Goal: Task Accomplishment & Management: Manage account settings

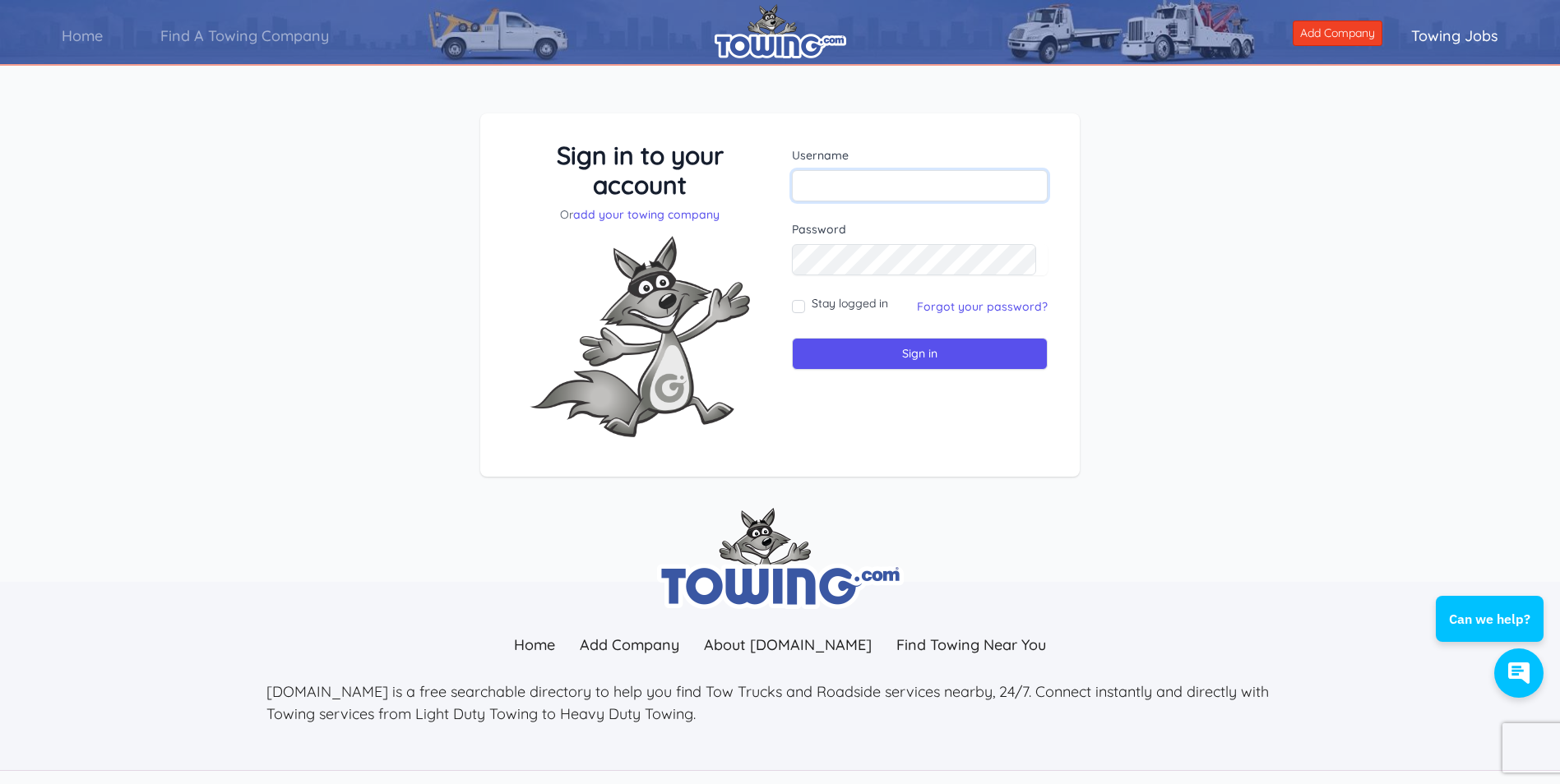
click at [890, 185] on input "text" at bounding box center [920, 185] width 256 height 31
click at [1186, 201] on div "Sign in to your account Or add your towing company Username Sign in" at bounding box center [780, 307] width 1560 height 468
click at [918, 184] on input "text" at bounding box center [920, 185] width 256 height 31
type input "[EMAIL_ADDRESS][DOMAIN_NAME]"
click at [1188, 289] on div "Sign in to your account Or add your towing company Username jjoserodriguez73@ya…" at bounding box center [780, 307] width 1560 height 468
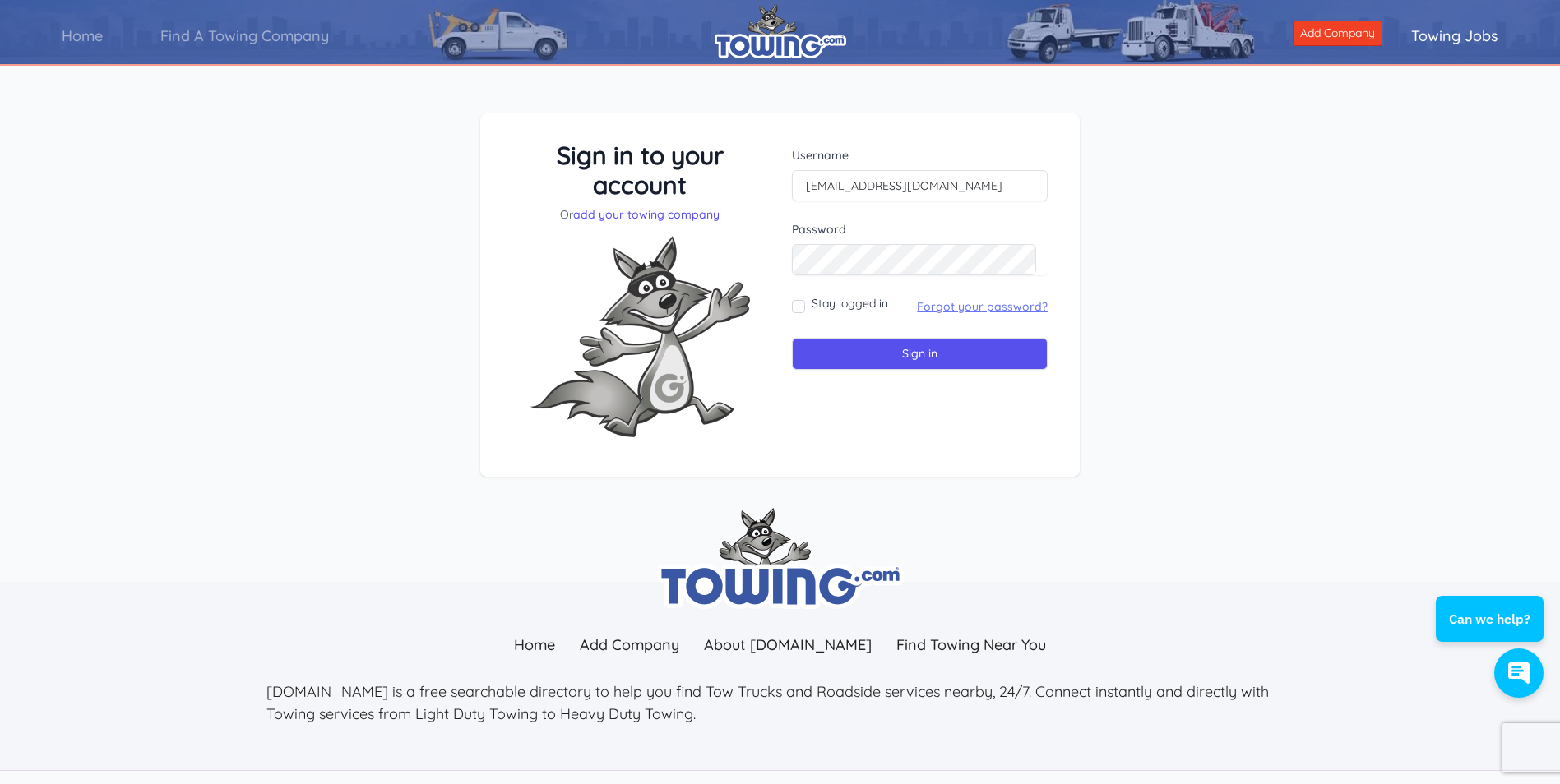
click at [975, 309] on link "Forgot your password?" at bounding box center [982, 306] width 130 height 14
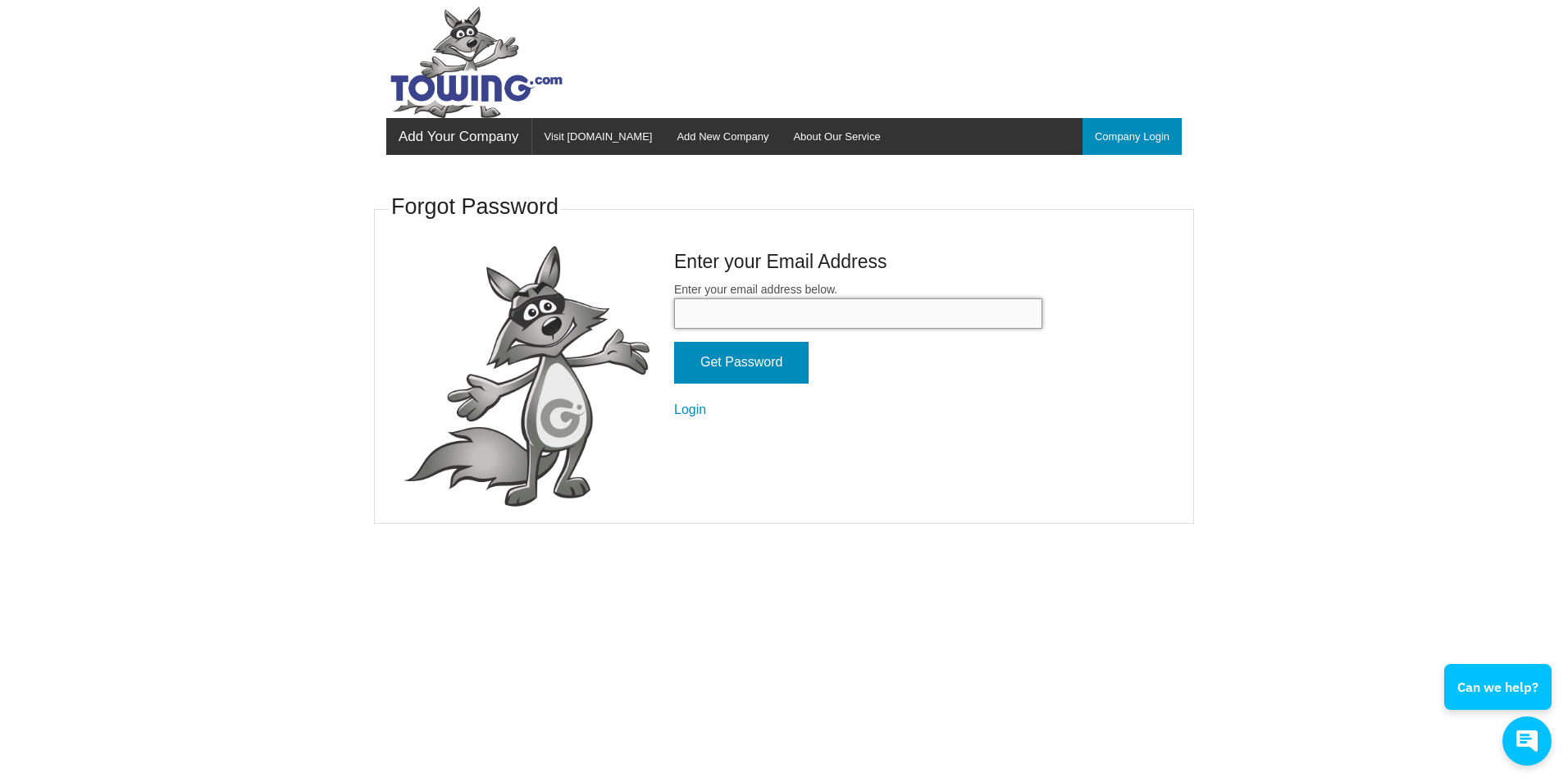
drag, startPoint x: 0, startPoint y: 0, endPoint x: 972, endPoint y: 308, distance: 1019.6
click at [972, 308] on input "Enter your email address below." at bounding box center [858, 313] width 368 height 30
type input "[EMAIL_ADDRESS][DOMAIN_NAME]"
click at [749, 375] on input "Get Password" at bounding box center [741, 363] width 134 height 42
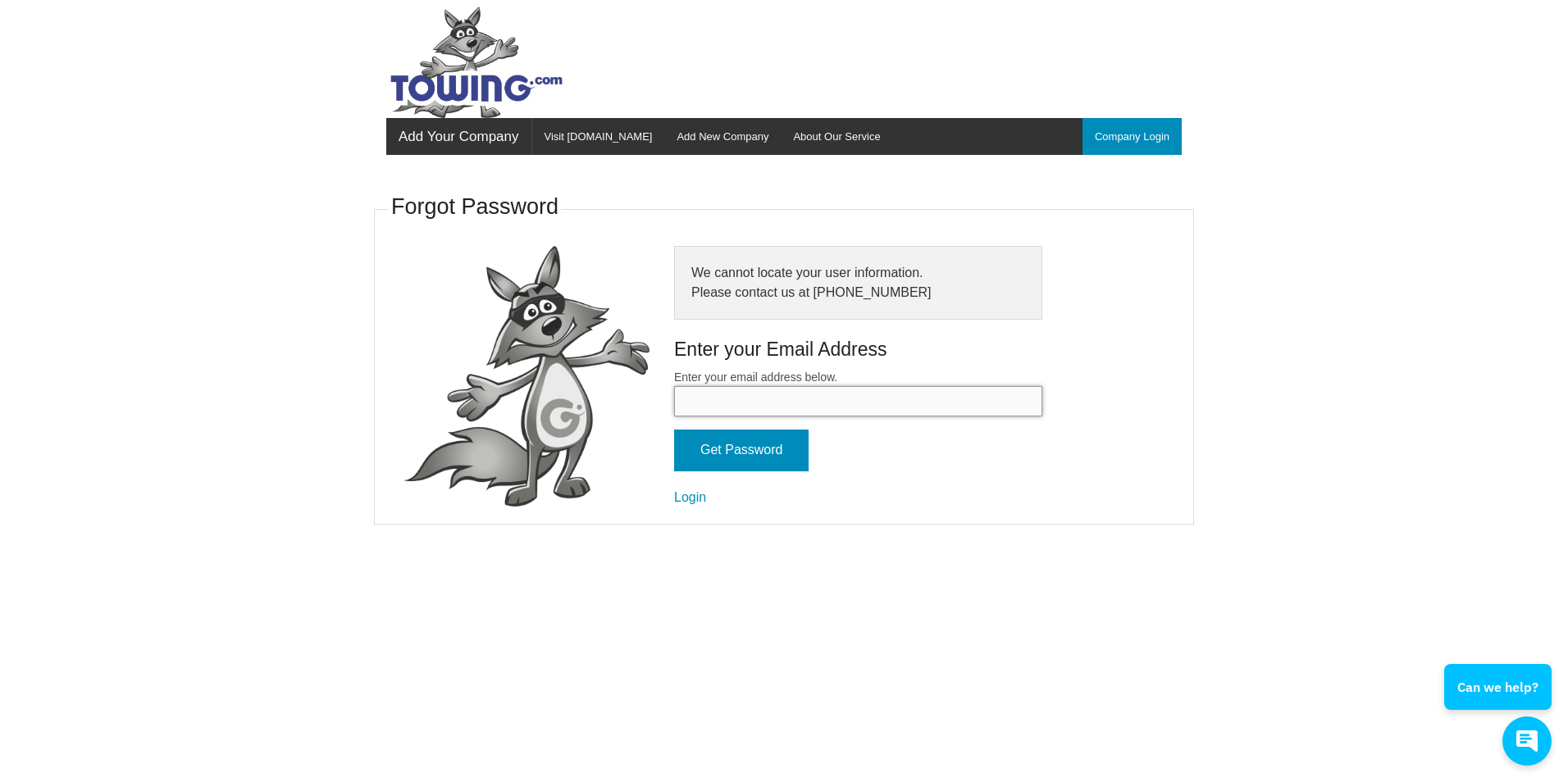
click at [947, 410] on input "Enter your email address below." at bounding box center [858, 401] width 368 height 30
click at [1209, 389] on body "Add Your Company Menu Company Login Visit Towing.com Add New Company About Our …" at bounding box center [784, 391] width 1568 height 782
click at [867, 398] on input "Enter your email address below." at bounding box center [858, 401] width 368 height 30
click at [1218, 611] on body "Add Your Company Menu Company Login Visit Towing.com Add New Company About Our …" at bounding box center [784, 391] width 1568 height 782
click at [807, 406] on input "Enter your email address below." at bounding box center [858, 401] width 368 height 30
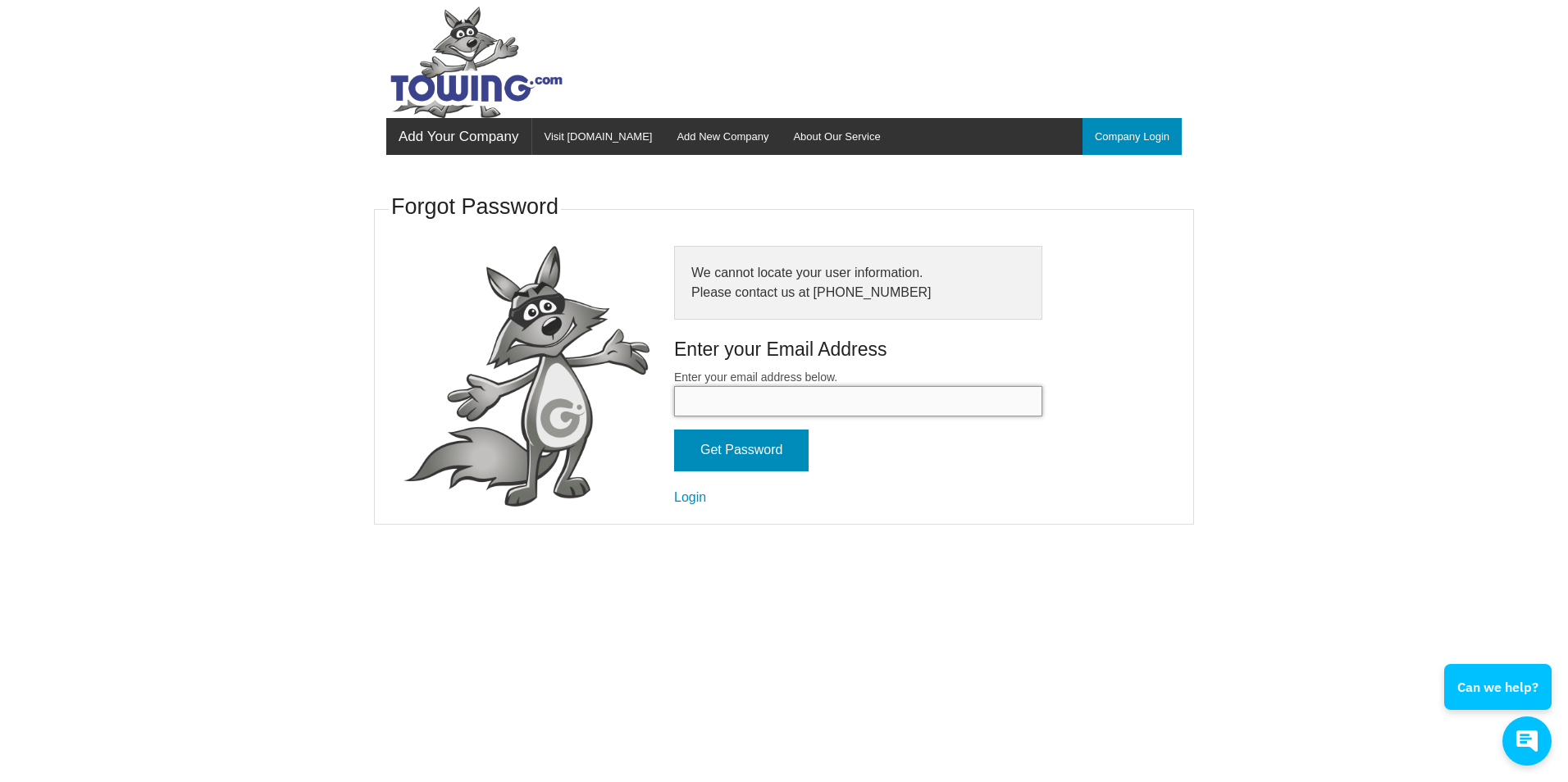
type input "[EMAIL_ADDRESS][DOMAIN_NAME]"
click at [766, 458] on input "Get Password" at bounding box center [741, 451] width 134 height 42
click at [787, 403] on input "Enter your email address below." at bounding box center [858, 401] width 368 height 30
type input "[EMAIL_ADDRESS][DOMAIN_NAME]"
click at [755, 448] on input "Get Password" at bounding box center [741, 451] width 134 height 42
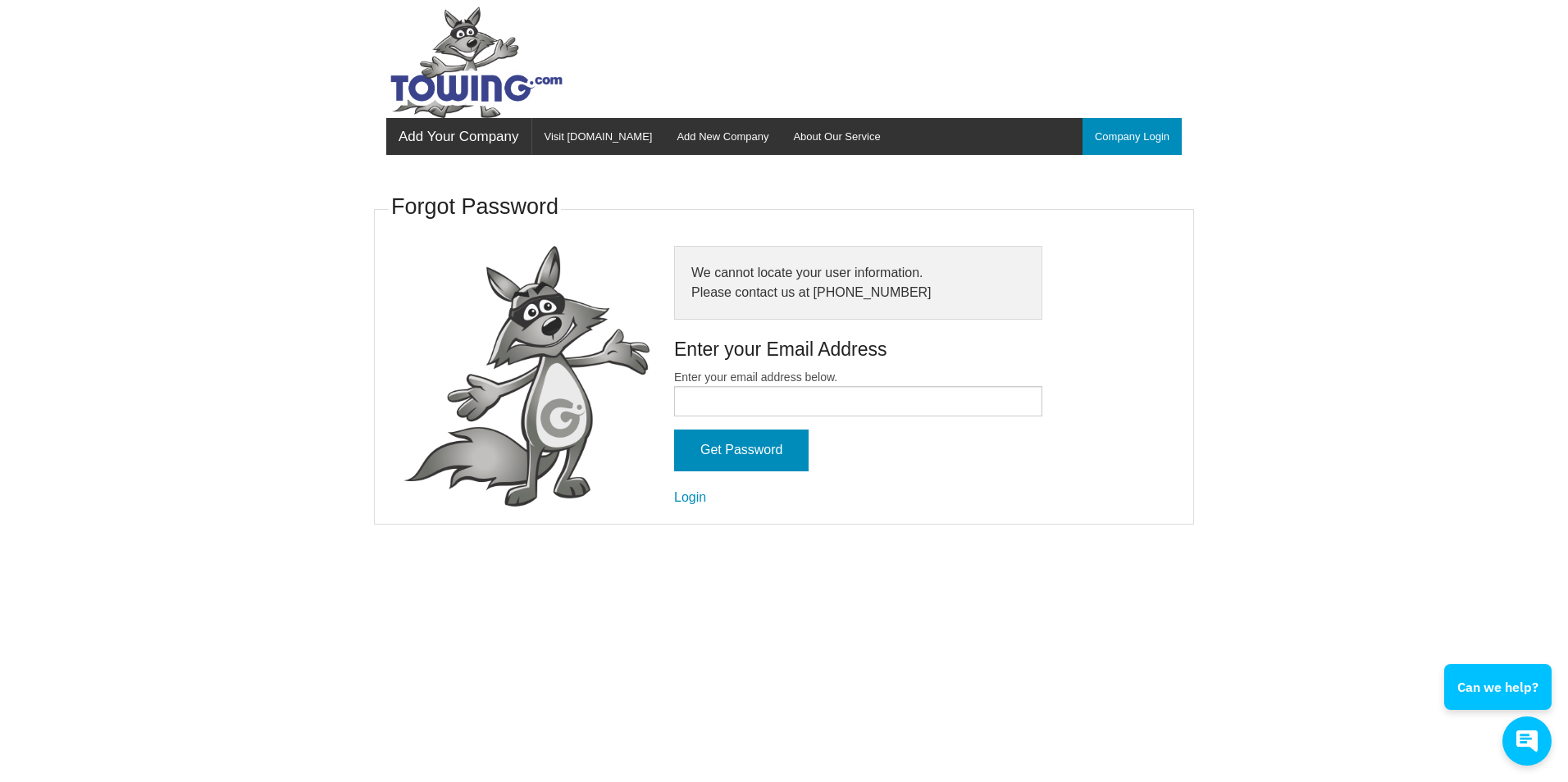
drag, startPoint x: 1123, startPoint y: 667, endPoint x: 1105, endPoint y: 643, distance: 30.0
click at [1123, 667] on body "Add Your Company Menu Company Login Visit [DOMAIN_NAME] Add New Company About O…" at bounding box center [784, 391] width 1568 height 782
click at [854, 408] on input "Enter your email address below." at bounding box center [858, 401] width 368 height 30
click at [1378, 571] on body "Add Your Company Menu Company Login Visit [DOMAIN_NAME] Add New Company About O…" at bounding box center [784, 391] width 1568 height 782
click at [695, 497] on link "Login" at bounding box center [690, 497] width 32 height 14
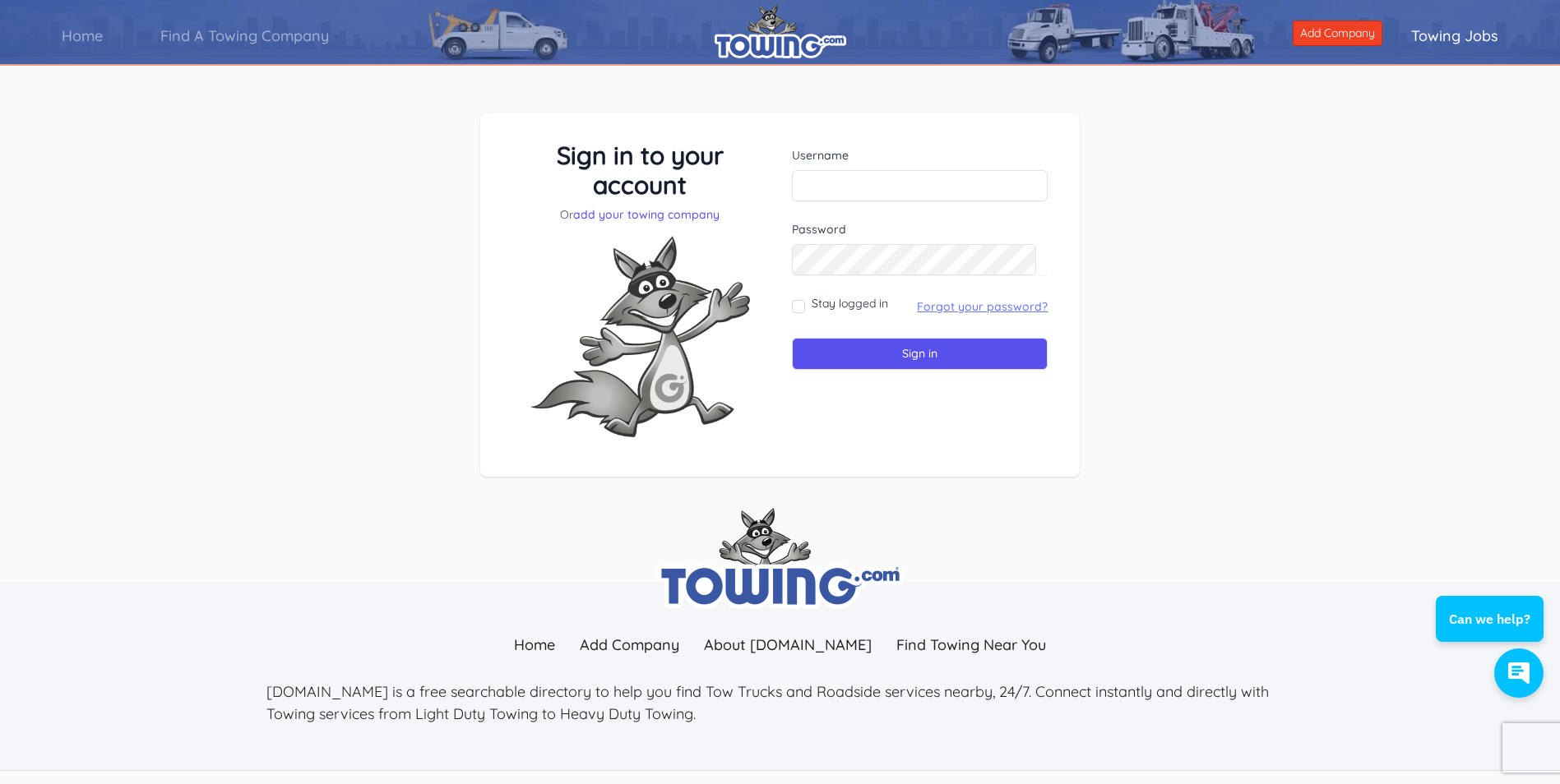
click at [989, 306] on link "Forgot your password?" at bounding box center [982, 306] width 130 height 14
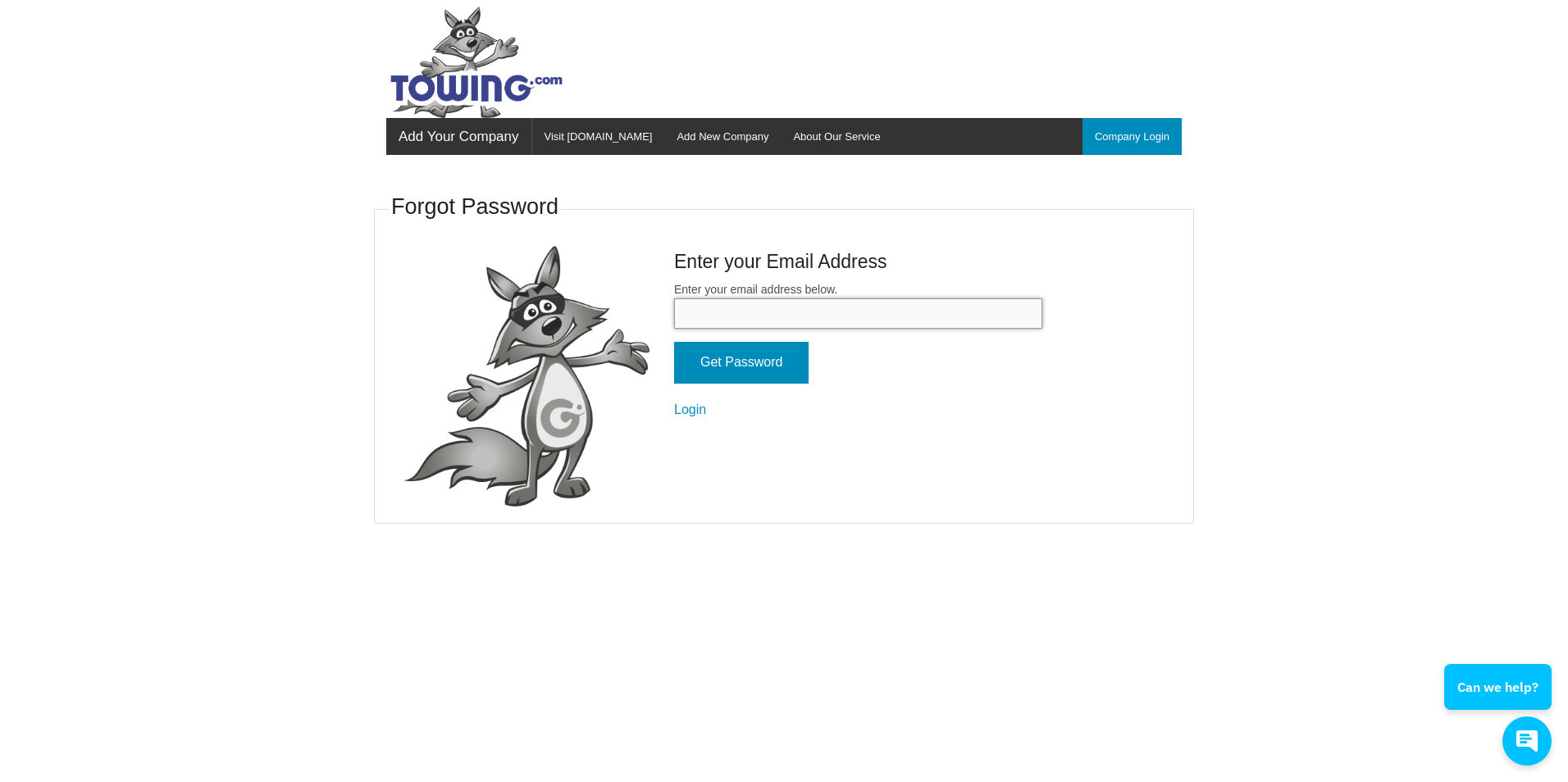
click at [798, 313] on input "Enter your email address below." at bounding box center [858, 313] width 368 height 30
type input "[EMAIL_ADDRESS][DOMAIN_NAME]"
click at [690, 408] on link "Login" at bounding box center [690, 410] width 32 height 14
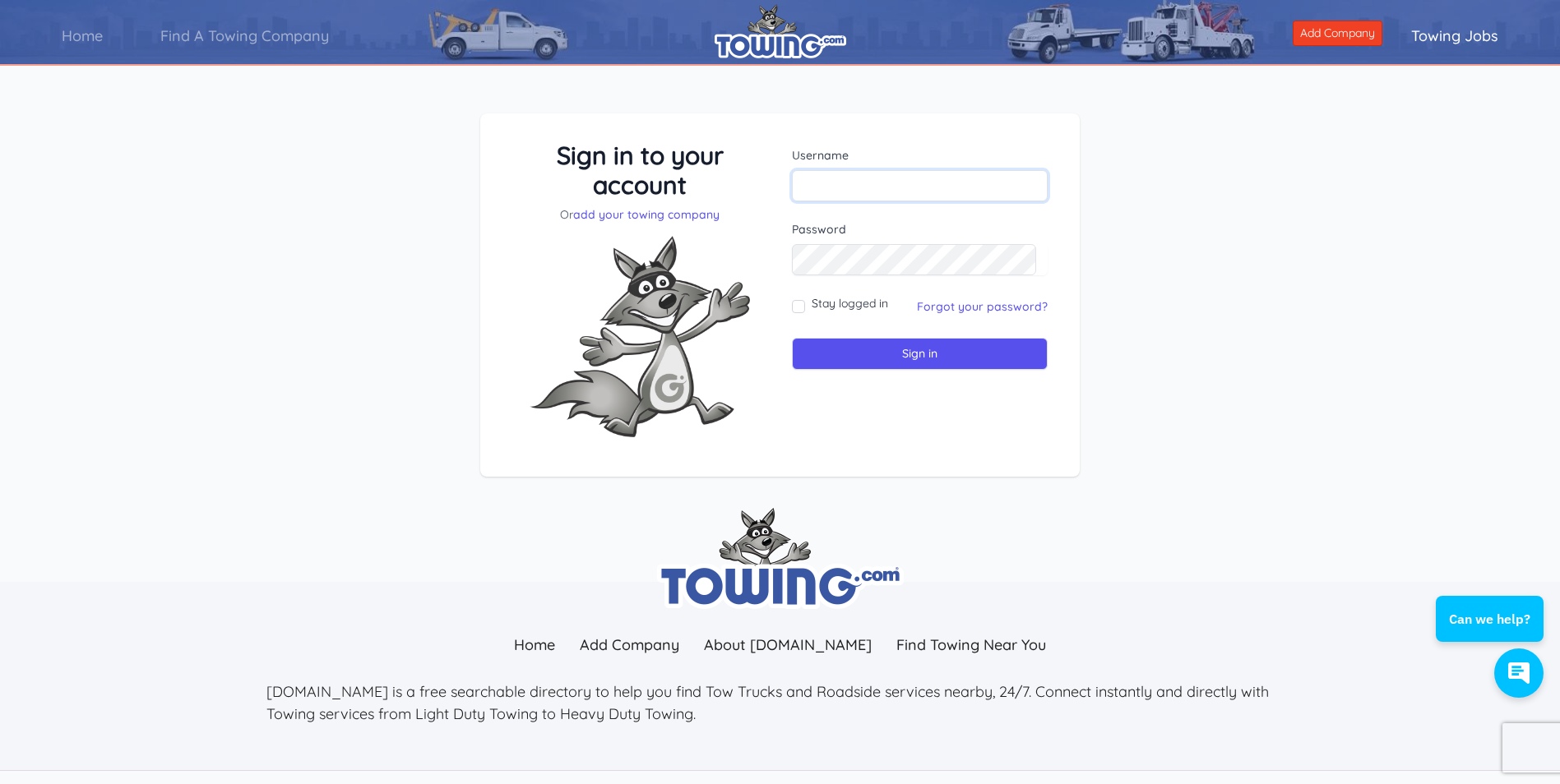
click at [842, 185] on input "text" at bounding box center [920, 185] width 256 height 31
type input "jjoserodriguez73@yahoo.com"
click at [949, 303] on link "Forgot your password?" at bounding box center [982, 306] width 130 height 14
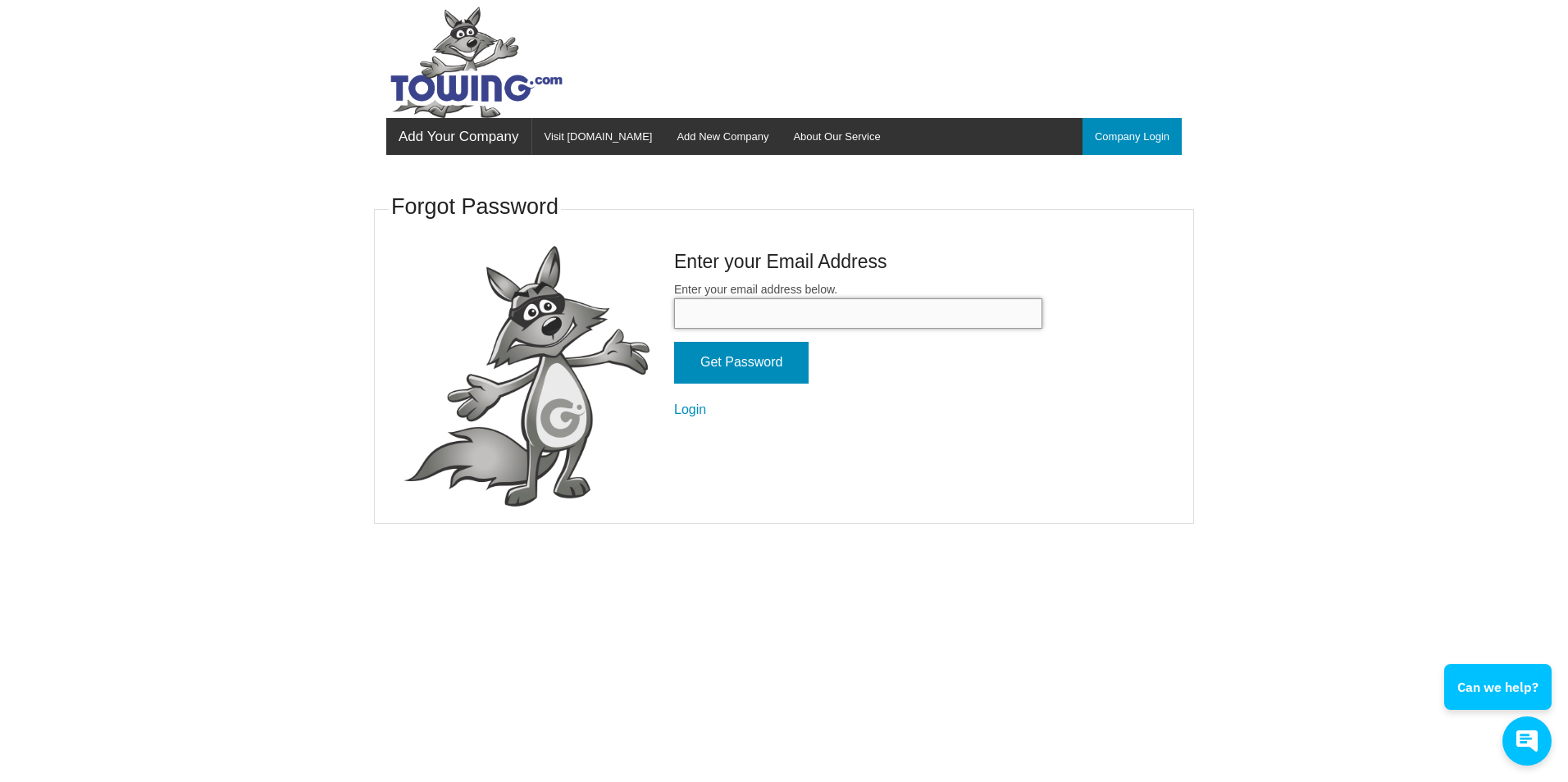
click at [772, 314] on input "Enter your email address below." at bounding box center [858, 313] width 368 height 30
type input "[EMAIL_ADDRESS][DOMAIN_NAME]"
click at [754, 374] on input "Get Password" at bounding box center [741, 363] width 134 height 42
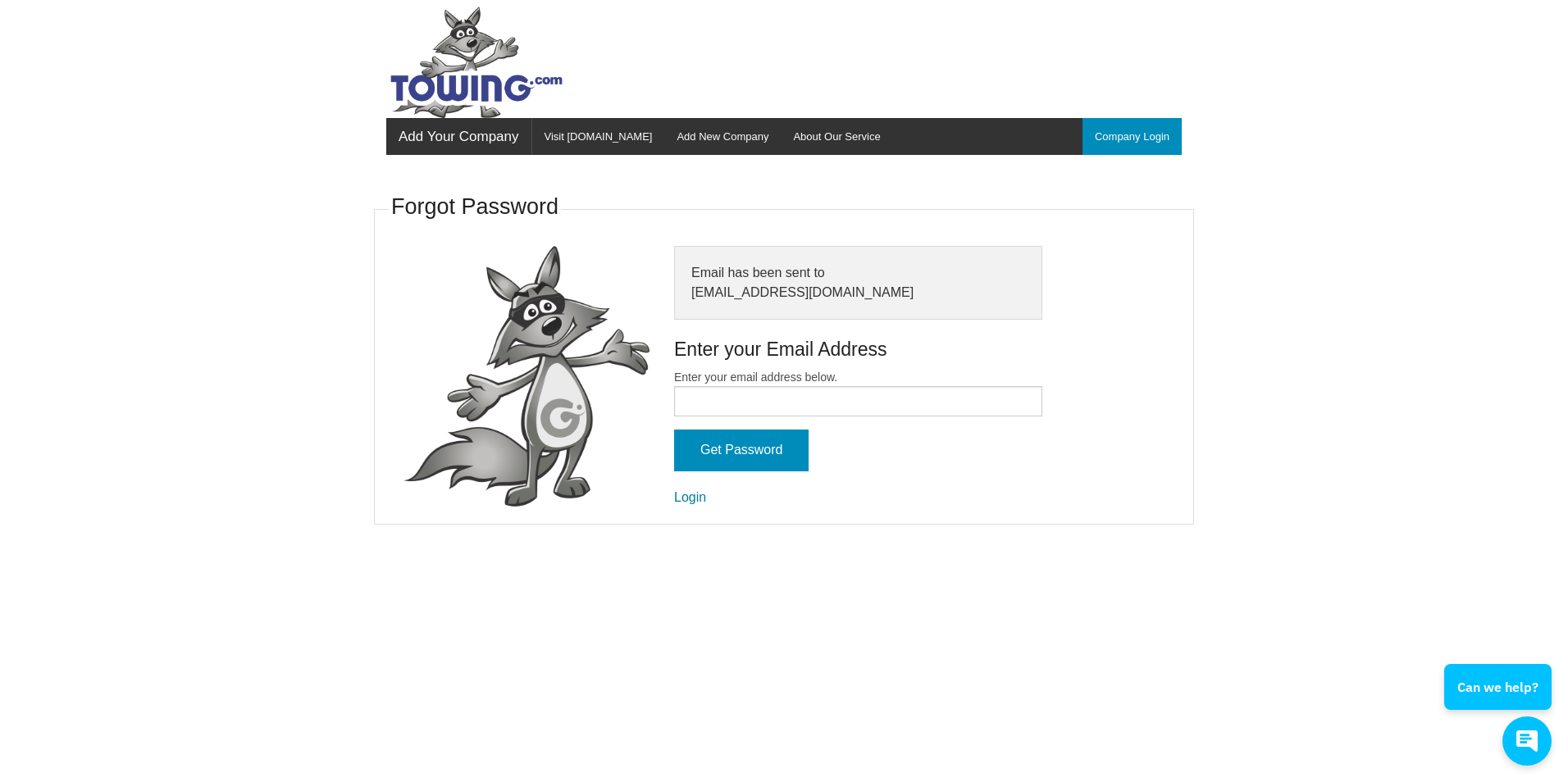
click at [687, 492] on link "Login" at bounding box center [690, 497] width 32 height 14
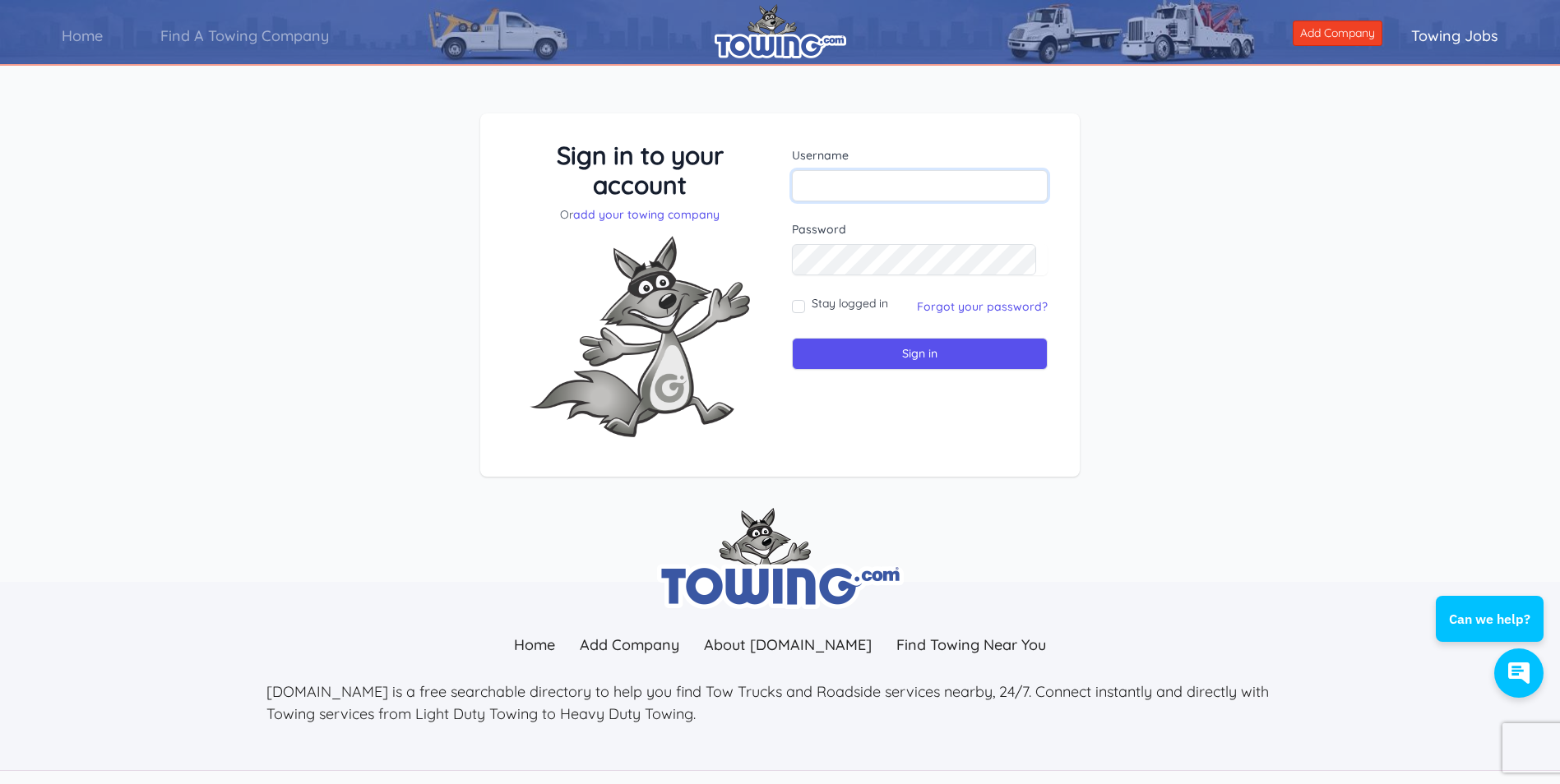
click at [893, 194] on input "text" at bounding box center [920, 185] width 256 height 31
click at [1223, 157] on div "Sign in to your account Or add your towing company Username Sign in" at bounding box center [780, 307] width 1560 height 468
click at [1146, 373] on div "Sign in to your account Or add your towing company Username Sign in" at bounding box center [780, 307] width 1560 height 468
click at [877, 182] on input "text" at bounding box center [920, 185] width 256 height 31
type input "j"
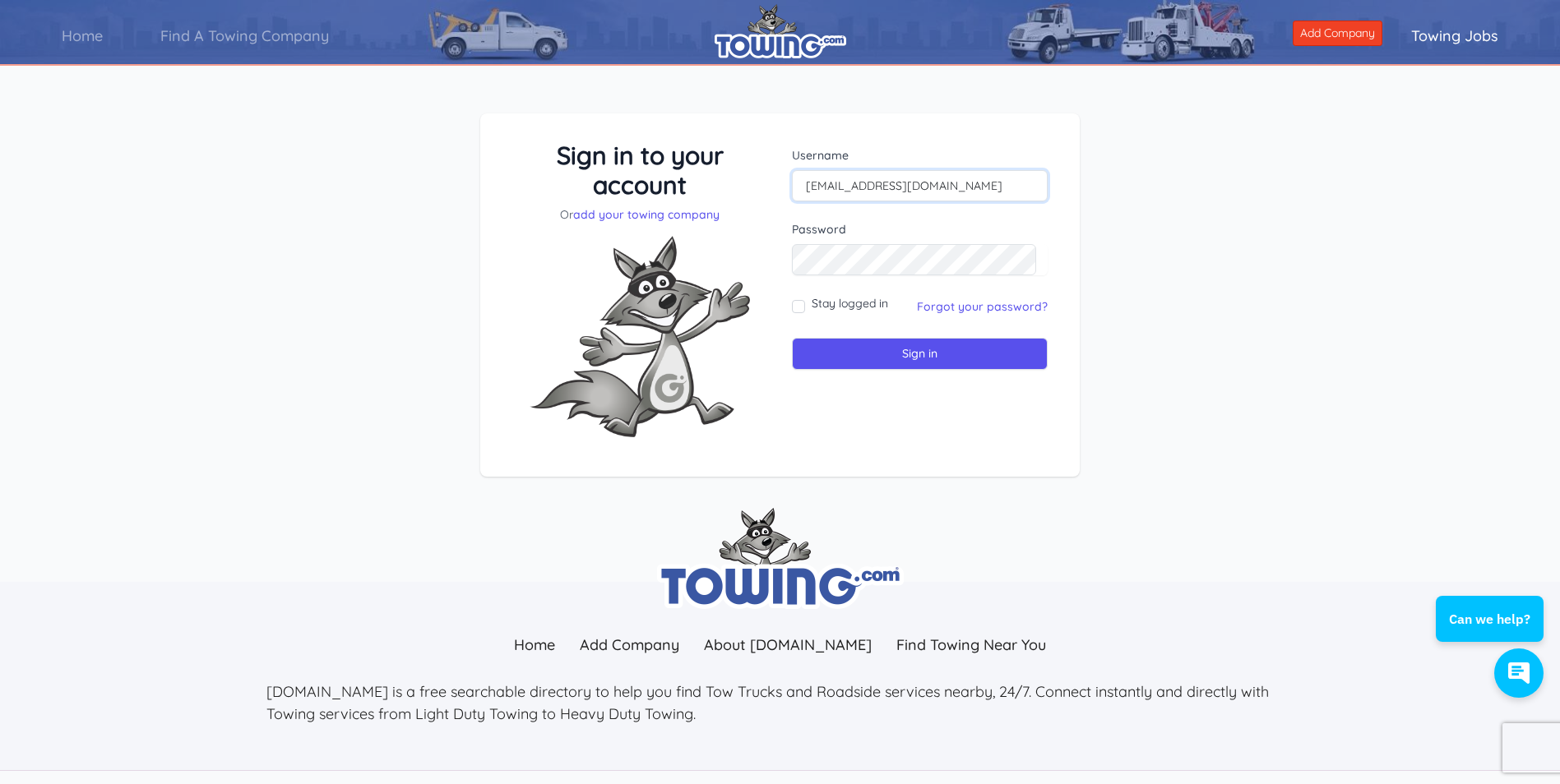
type input "jsrtowing@hotmail.com"
click at [957, 311] on link "Forgot your password?" at bounding box center [982, 306] width 130 height 14
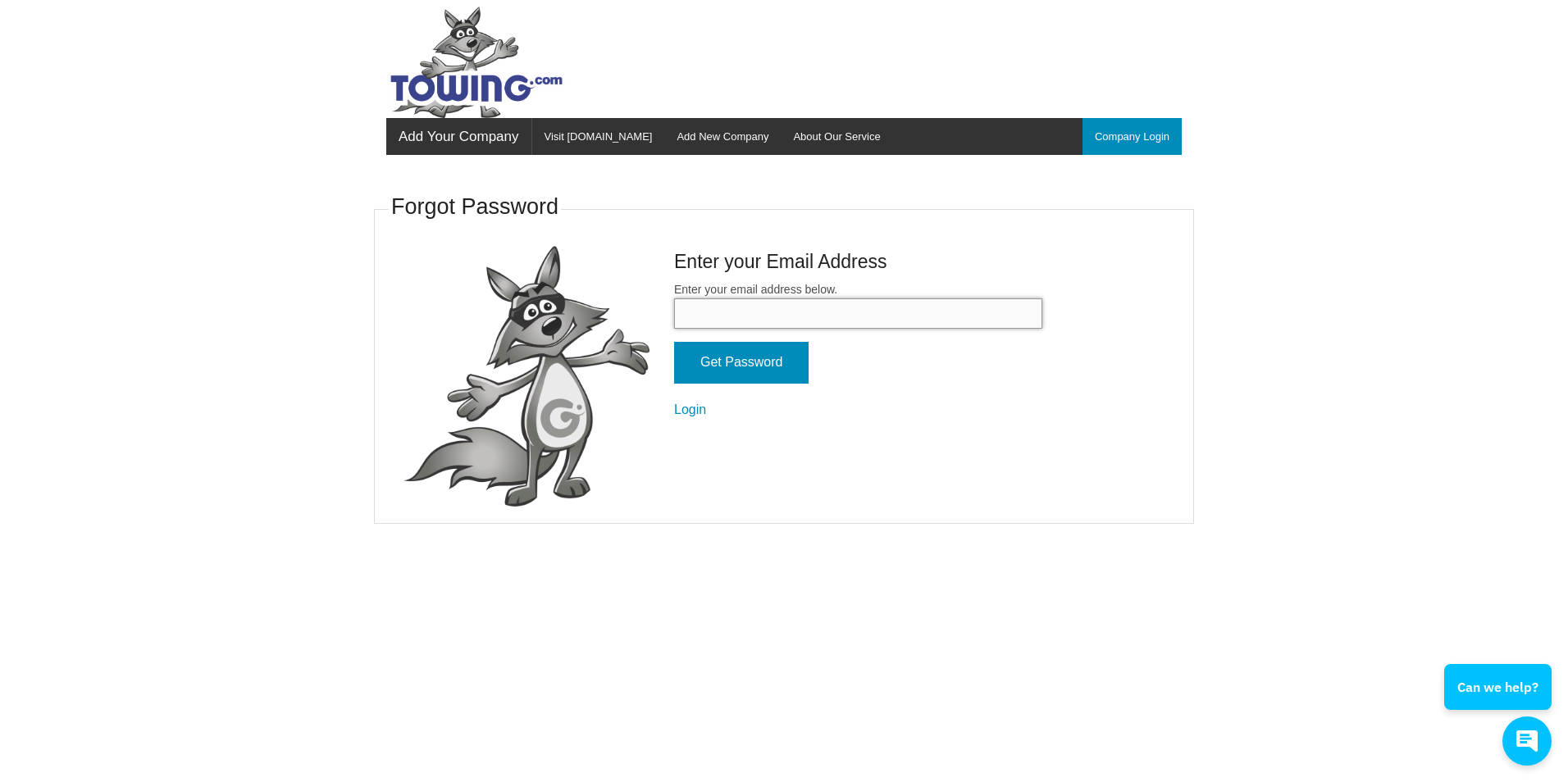
drag, startPoint x: 0, startPoint y: 0, endPoint x: 955, endPoint y: 310, distance: 1004.1
click at [955, 310] on input "Enter your email address below." at bounding box center [858, 313] width 368 height 30
type input "jsrtowing@hotmail.com"
click at [760, 357] on input "Get Password" at bounding box center [741, 363] width 134 height 42
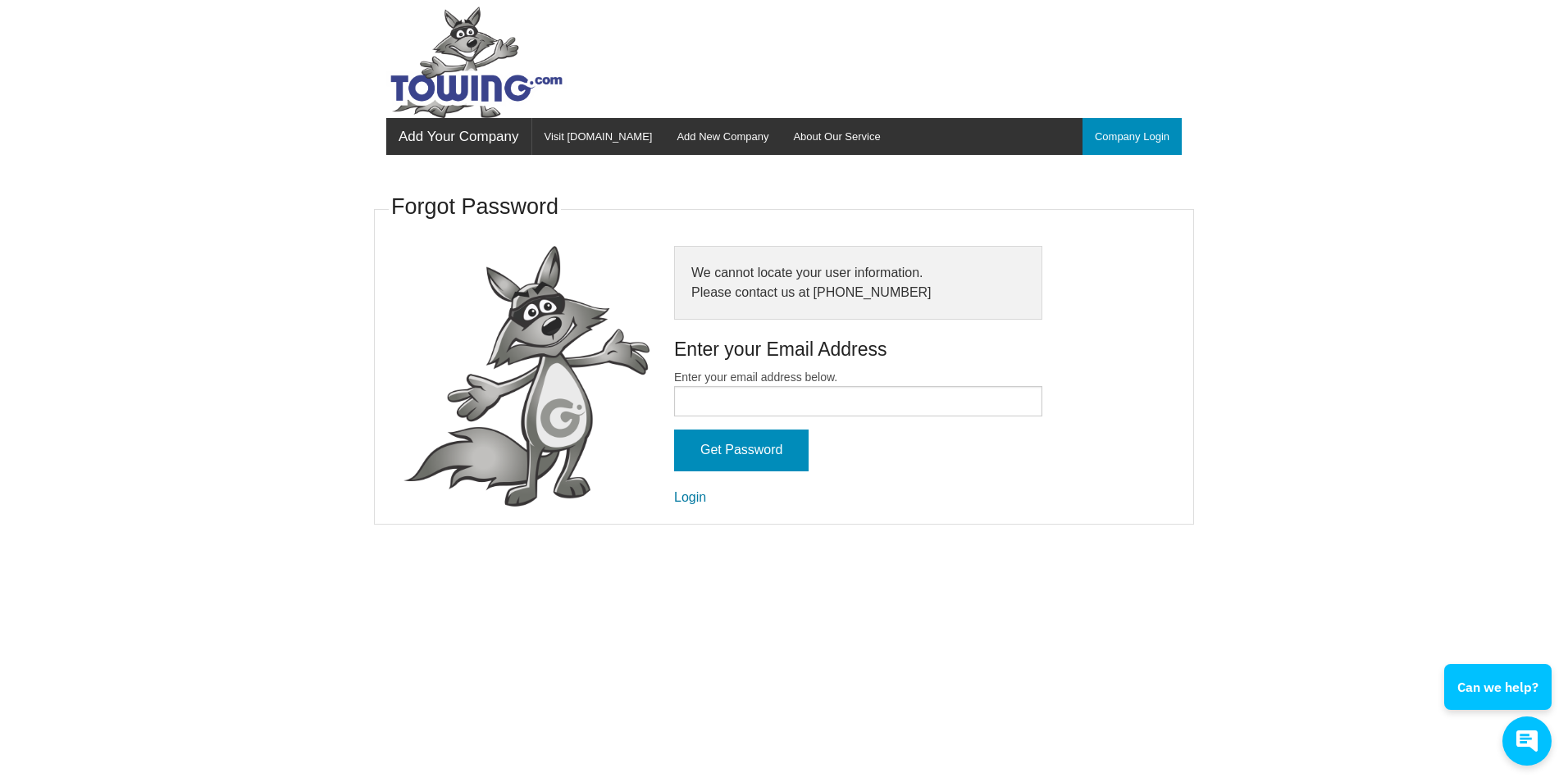
click at [681, 495] on link "Login" at bounding box center [690, 497] width 32 height 14
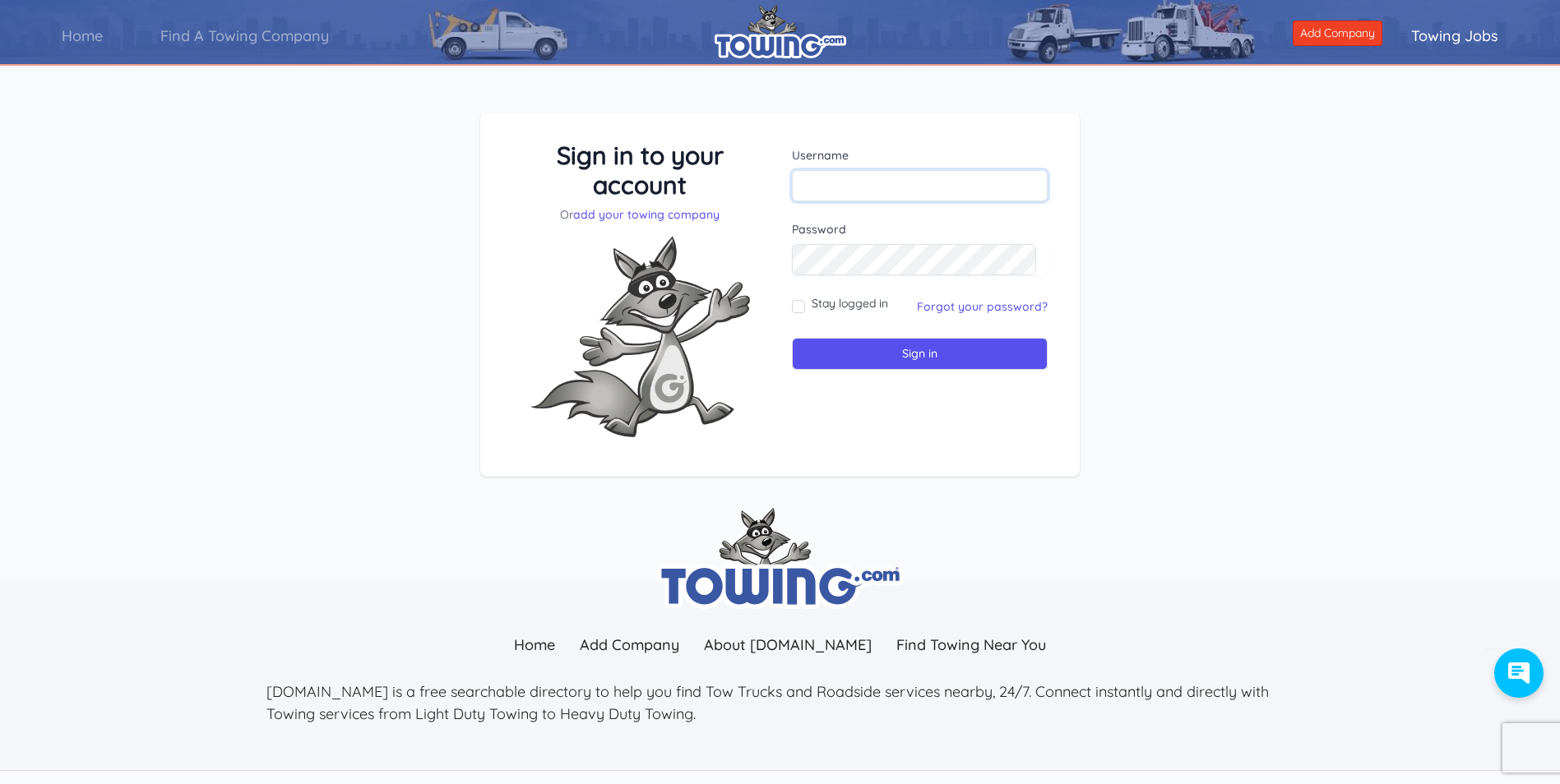
click at [842, 177] on input "text" at bounding box center [920, 185] width 256 height 31
type input "[EMAIL_ADDRESS][DOMAIN_NAME]"
click at [799, 305] on input "Stay logged in" at bounding box center [799, 306] width 14 height 14
checkbox input "true"
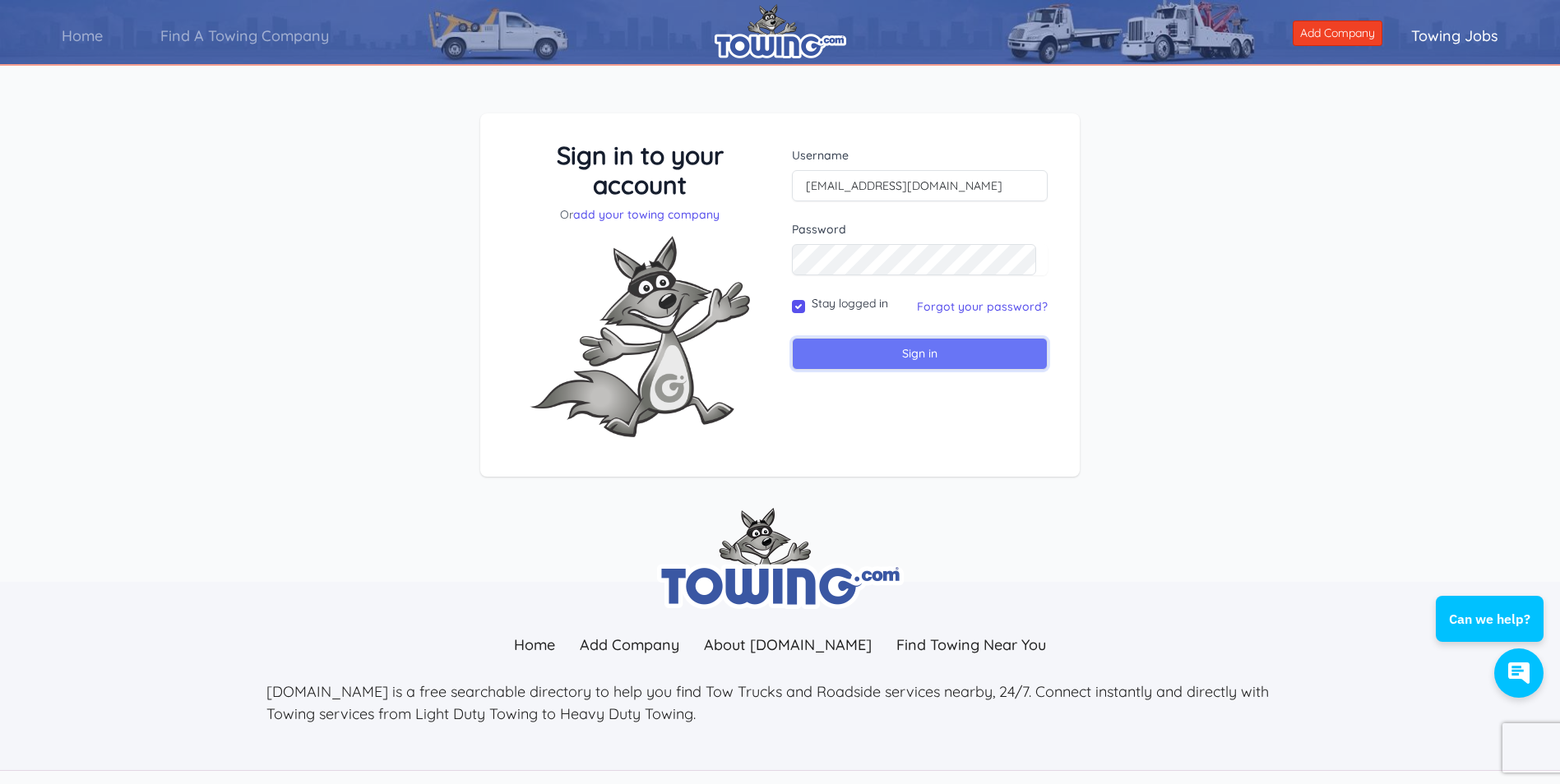
click at [856, 357] on input "Sign in" at bounding box center [920, 354] width 256 height 32
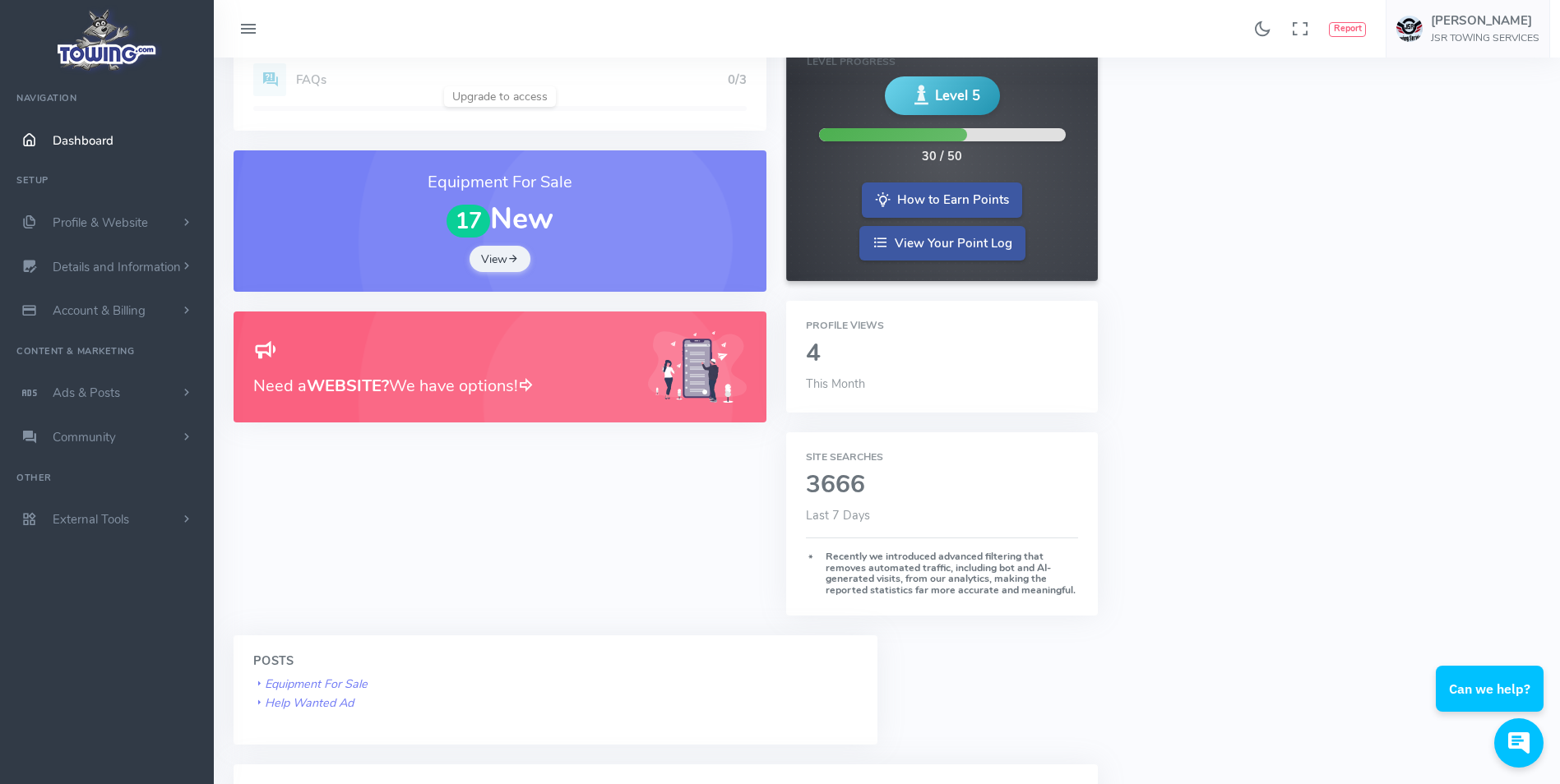
scroll to position [329, 0]
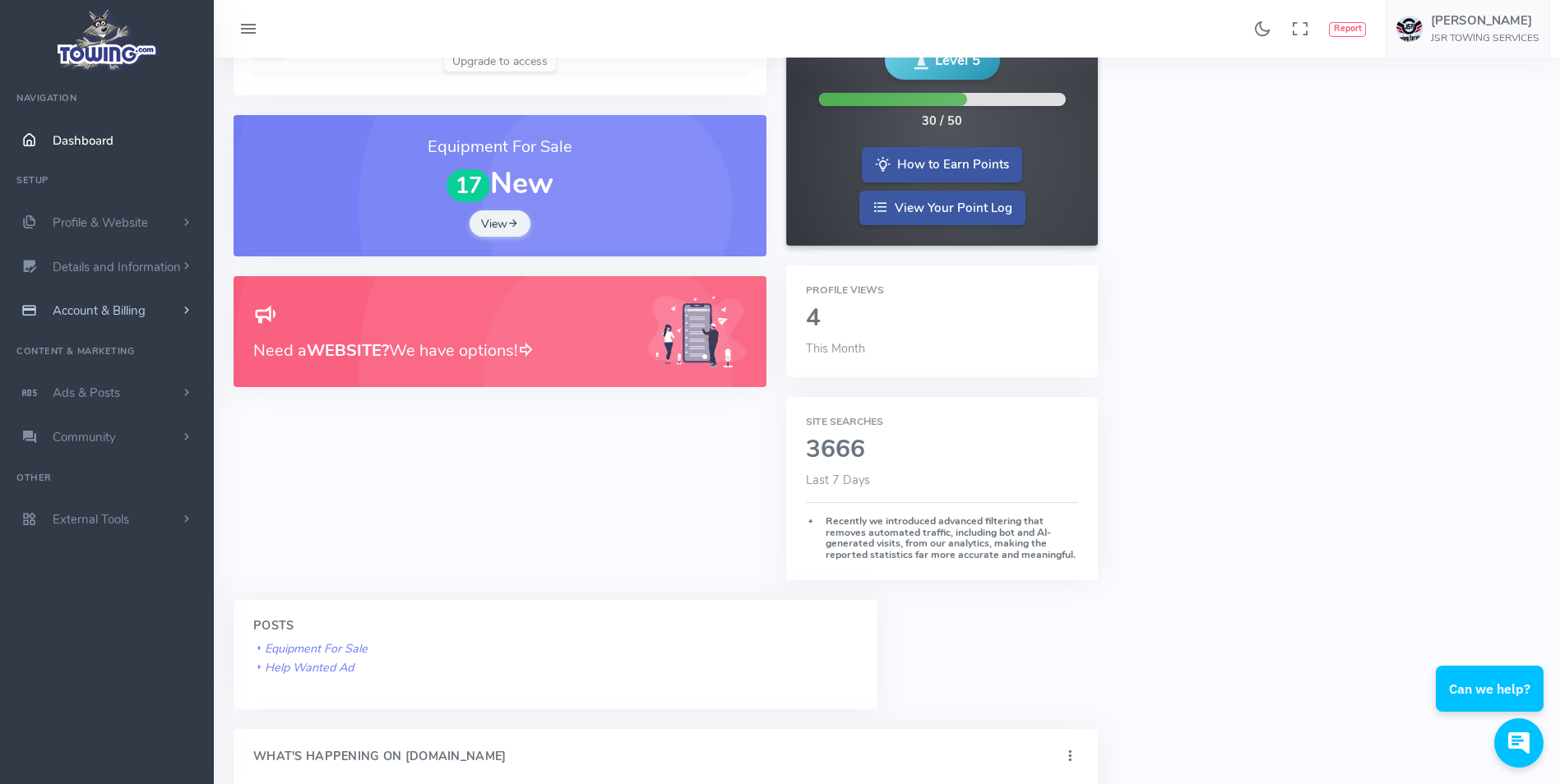
click at [82, 299] on link "Account & Billing" at bounding box center [107, 311] width 213 height 44
click at [89, 371] on link "Payment Receipts" at bounding box center [128, 375] width 173 height 33
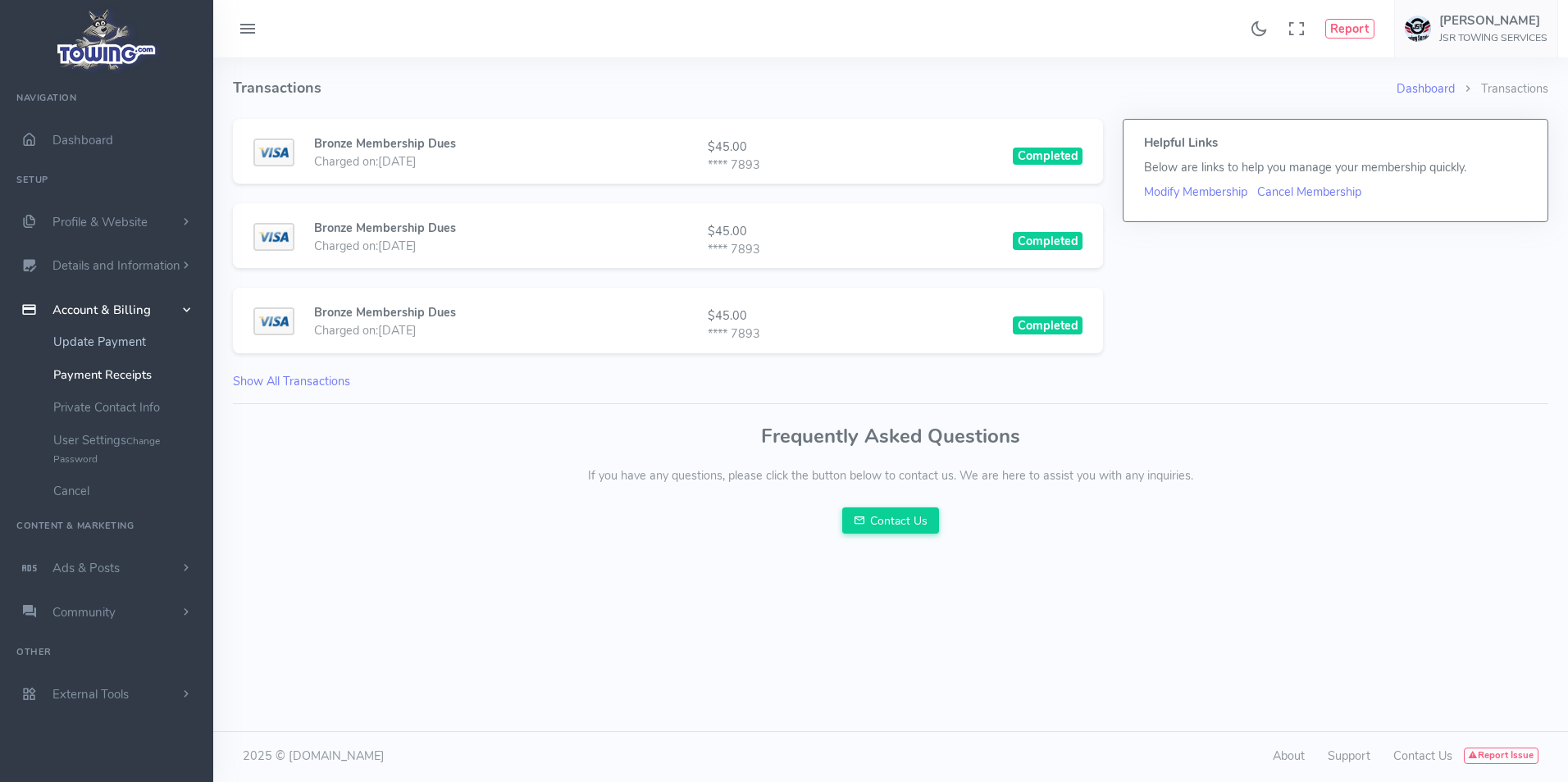
click at [99, 341] on link "Update Payment" at bounding box center [128, 341] width 172 height 33
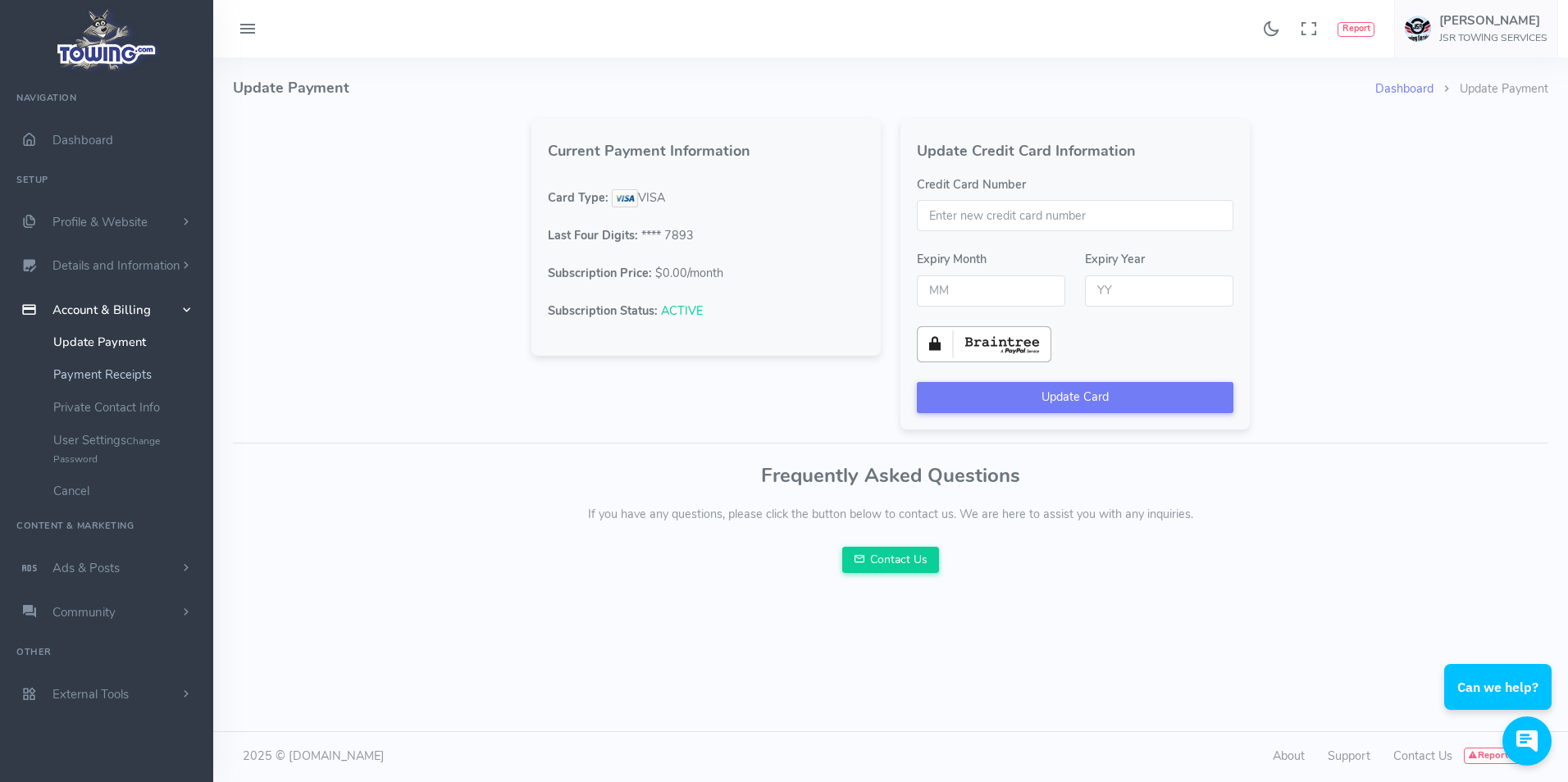
click at [96, 374] on link "Payment Receipts" at bounding box center [128, 374] width 172 height 33
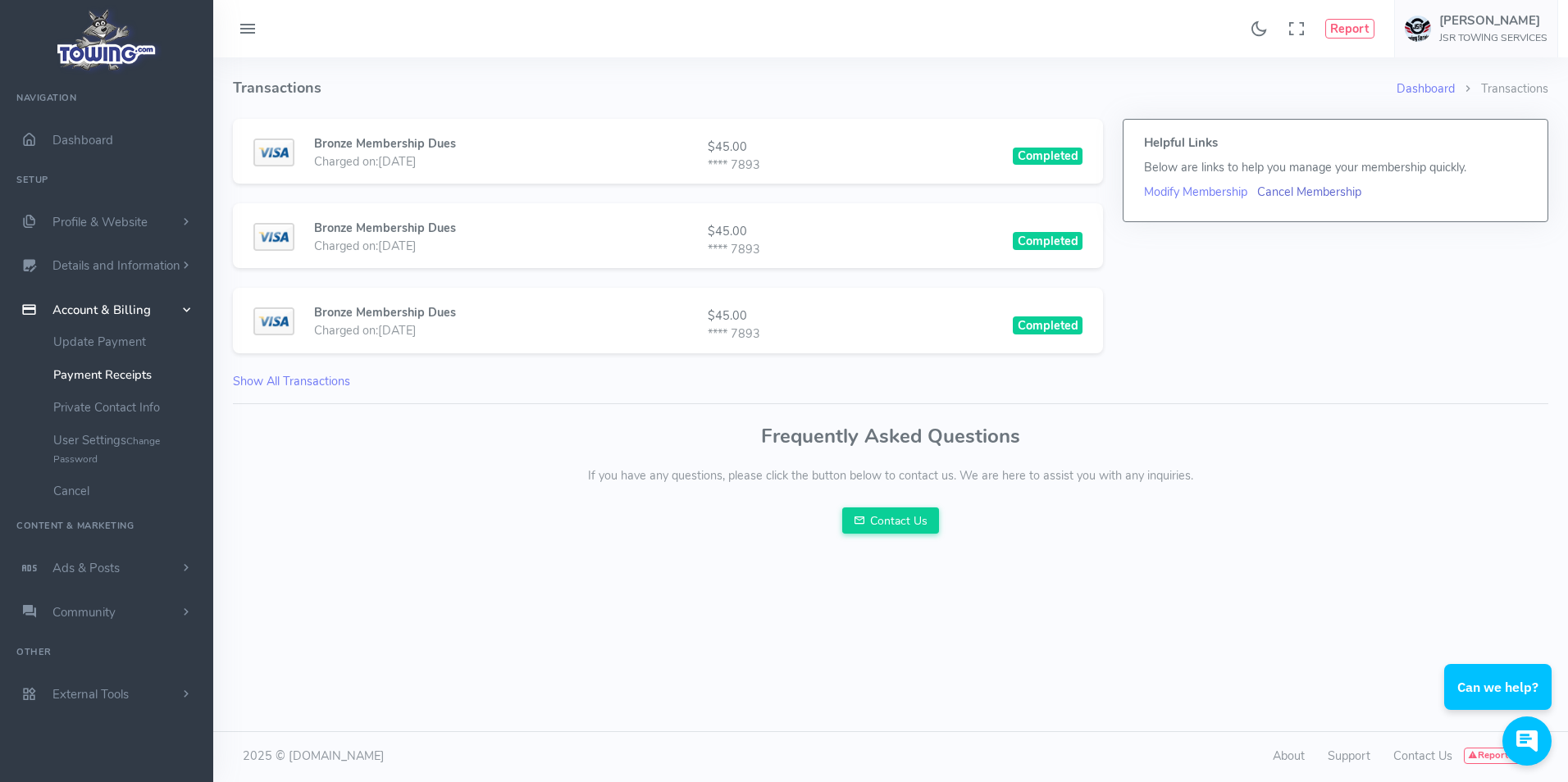
click at [1331, 186] on link "Cancel Membership" at bounding box center [1309, 191] width 104 height 16
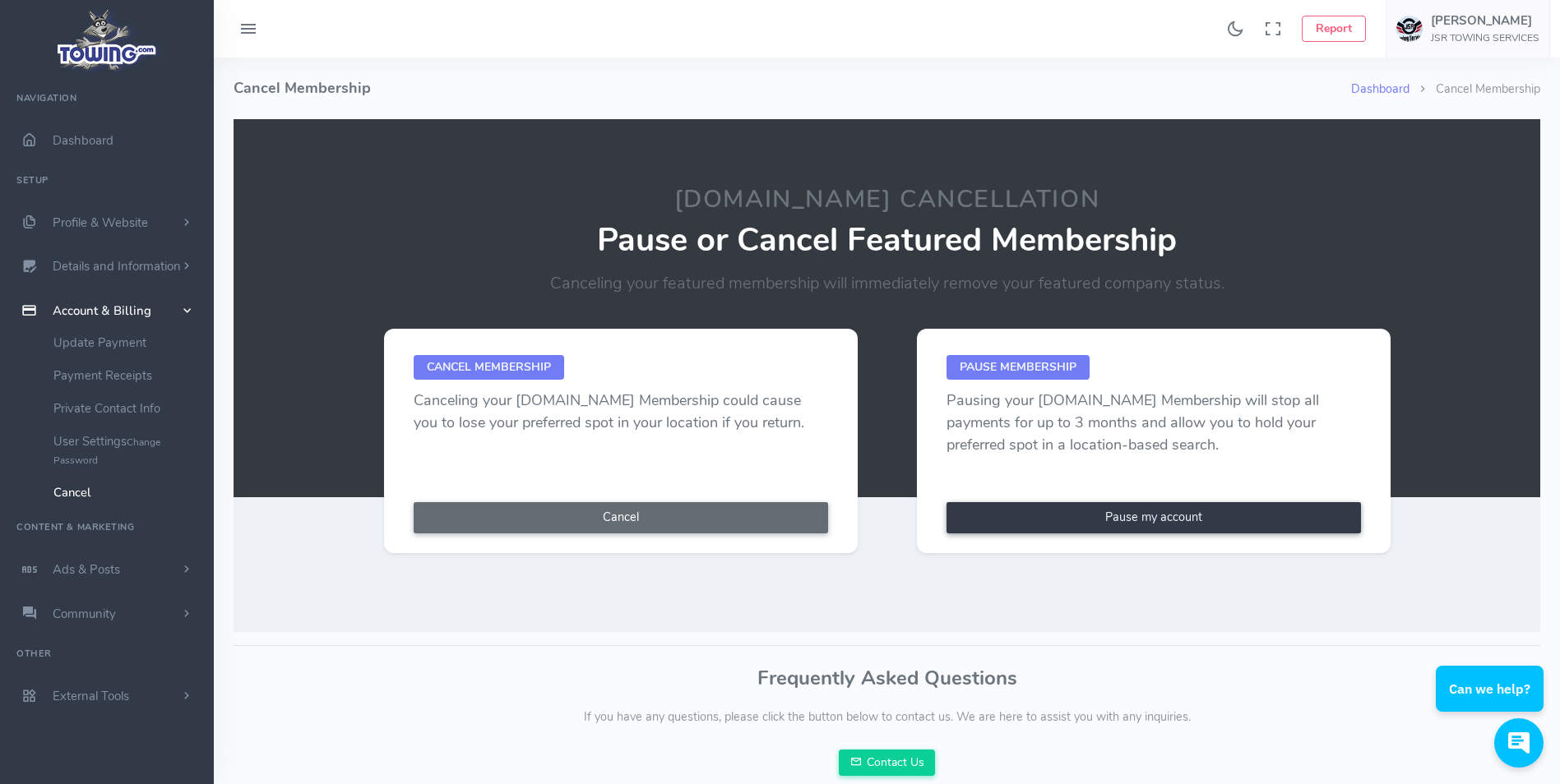
click at [618, 518] on button "Cancel" at bounding box center [620, 517] width 414 height 31
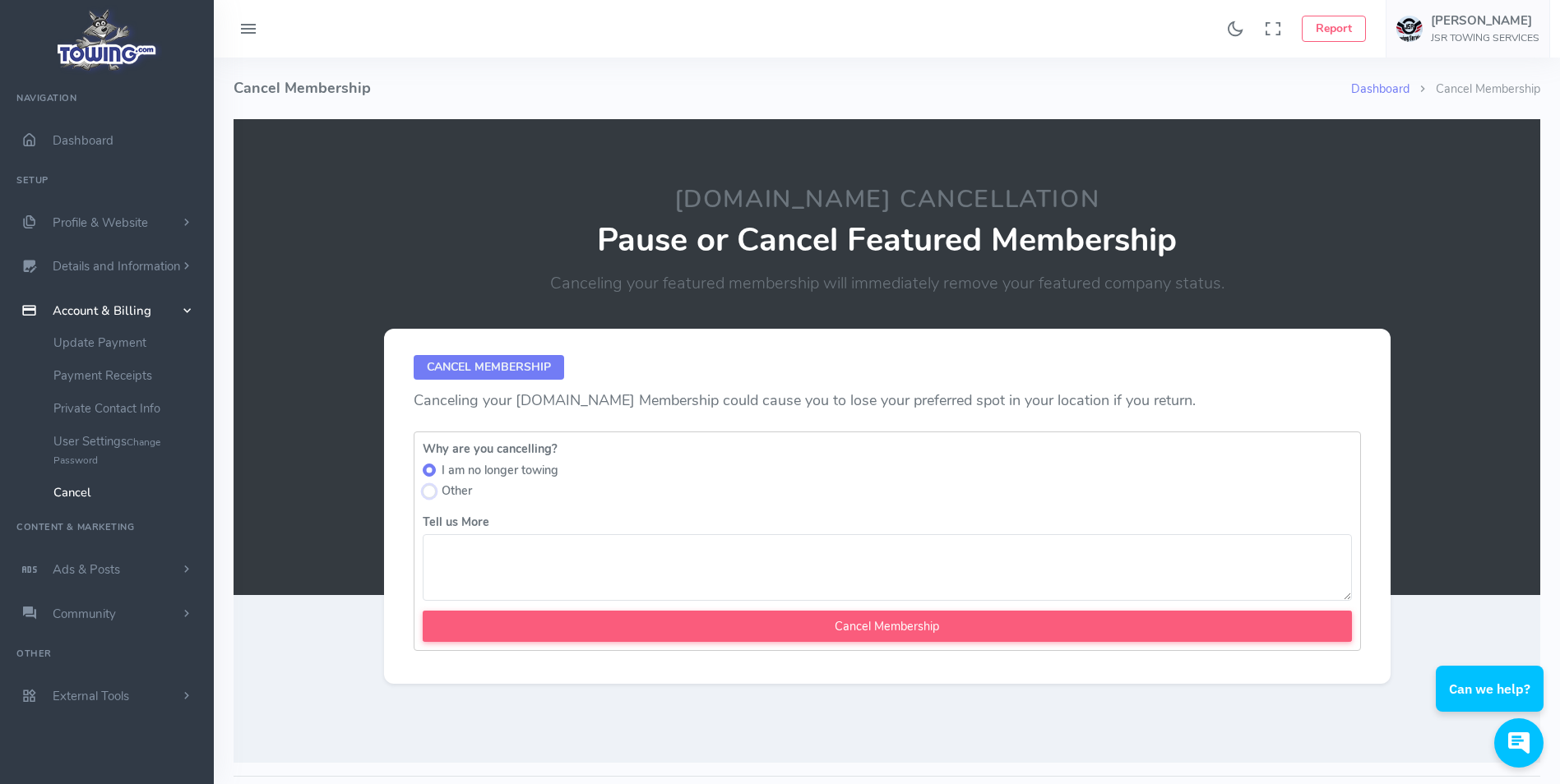
click at [434, 494] on input "Other" at bounding box center [429, 492] width 14 height 14
radio input "true"
click at [615, 575] on textarea "Tell us More" at bounding box center [887, 567] width 929 height 67
type textarea "n"
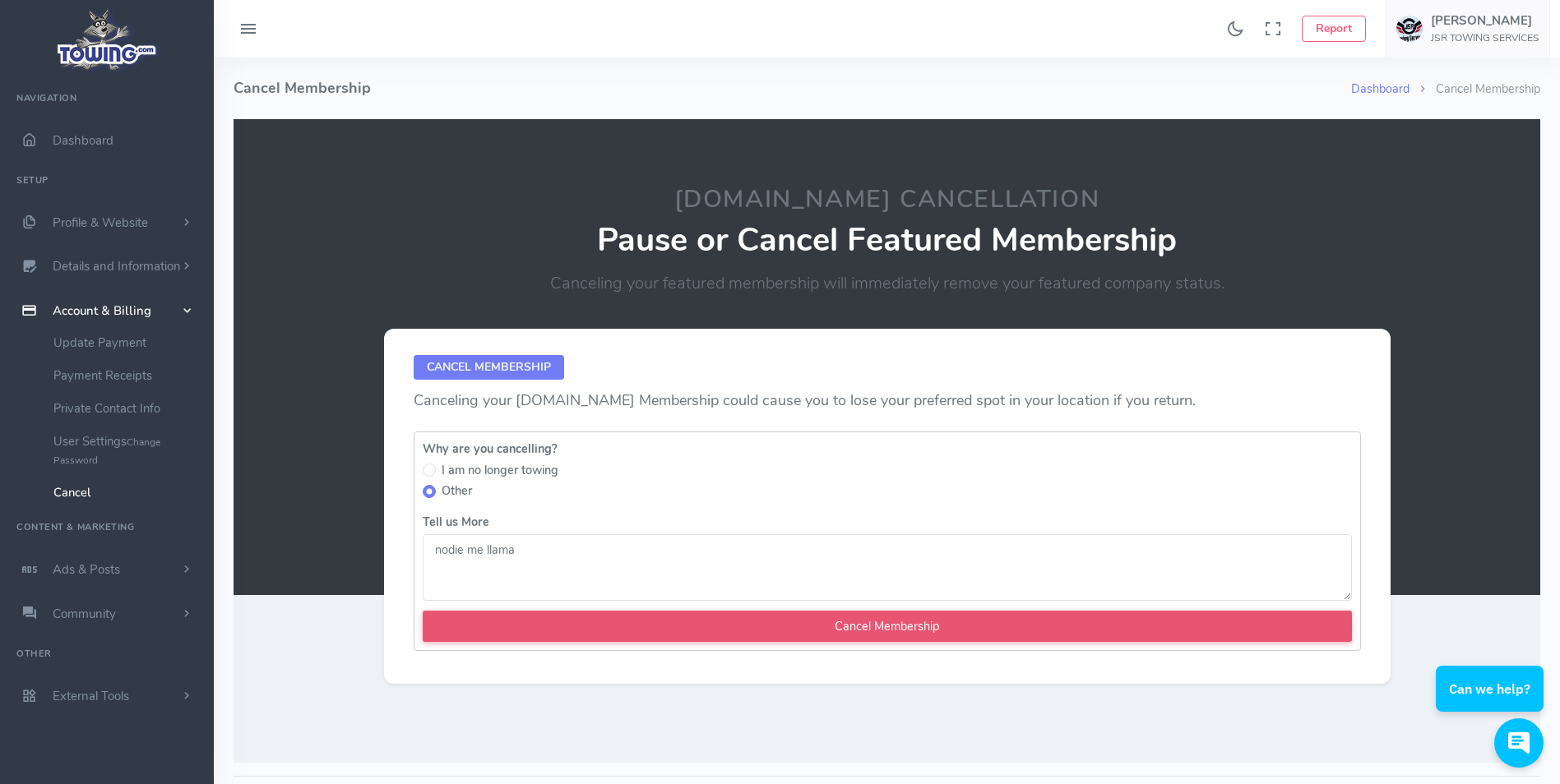
type textarea "nodie me llama"
click at [836, 632] on input "Cancel Membership" at bounding box center [887, 626] width 929 height 31
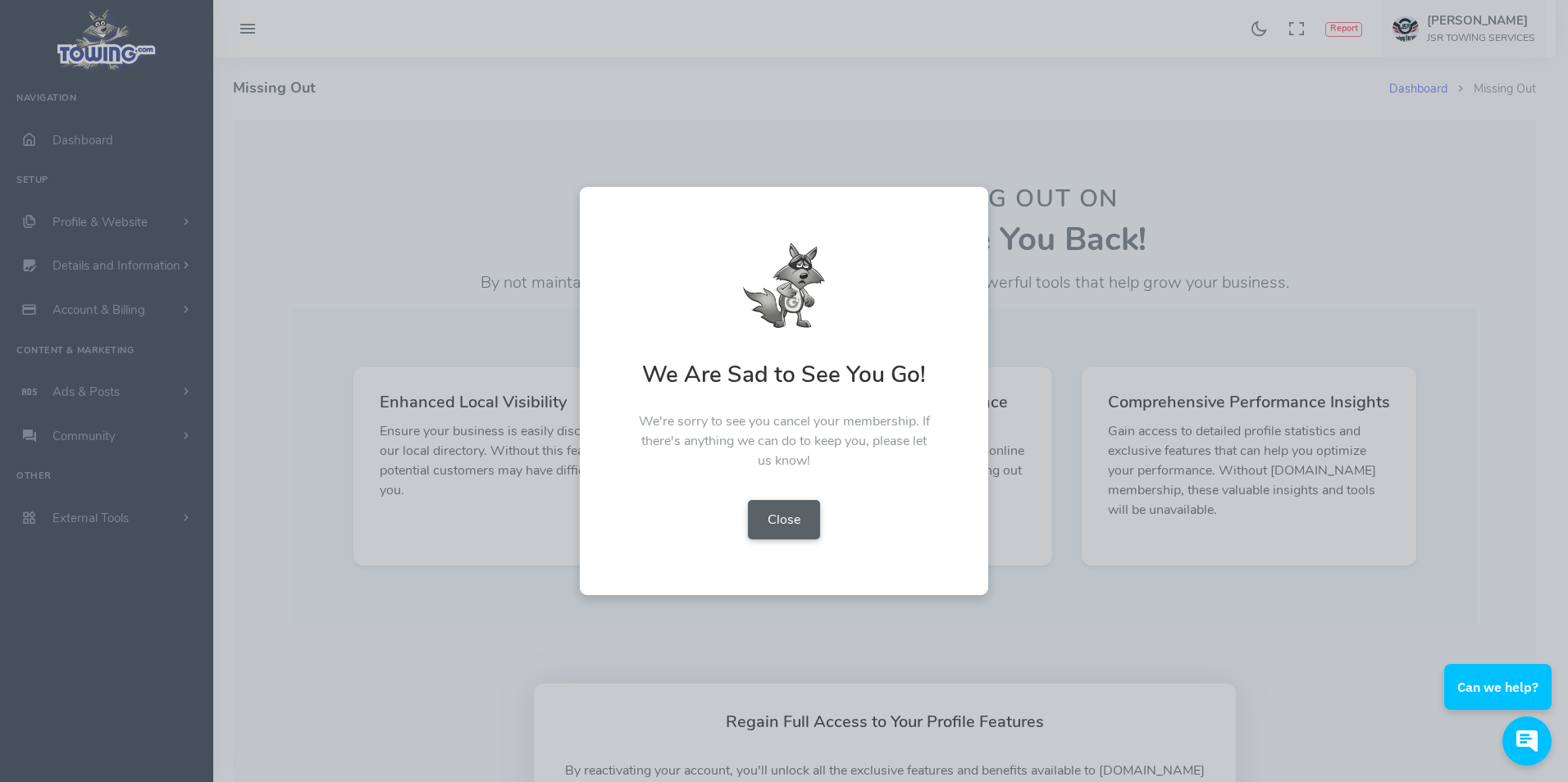
click at [798, 508] on button "Close" at bounding box center [783, 519] width 72 height 40
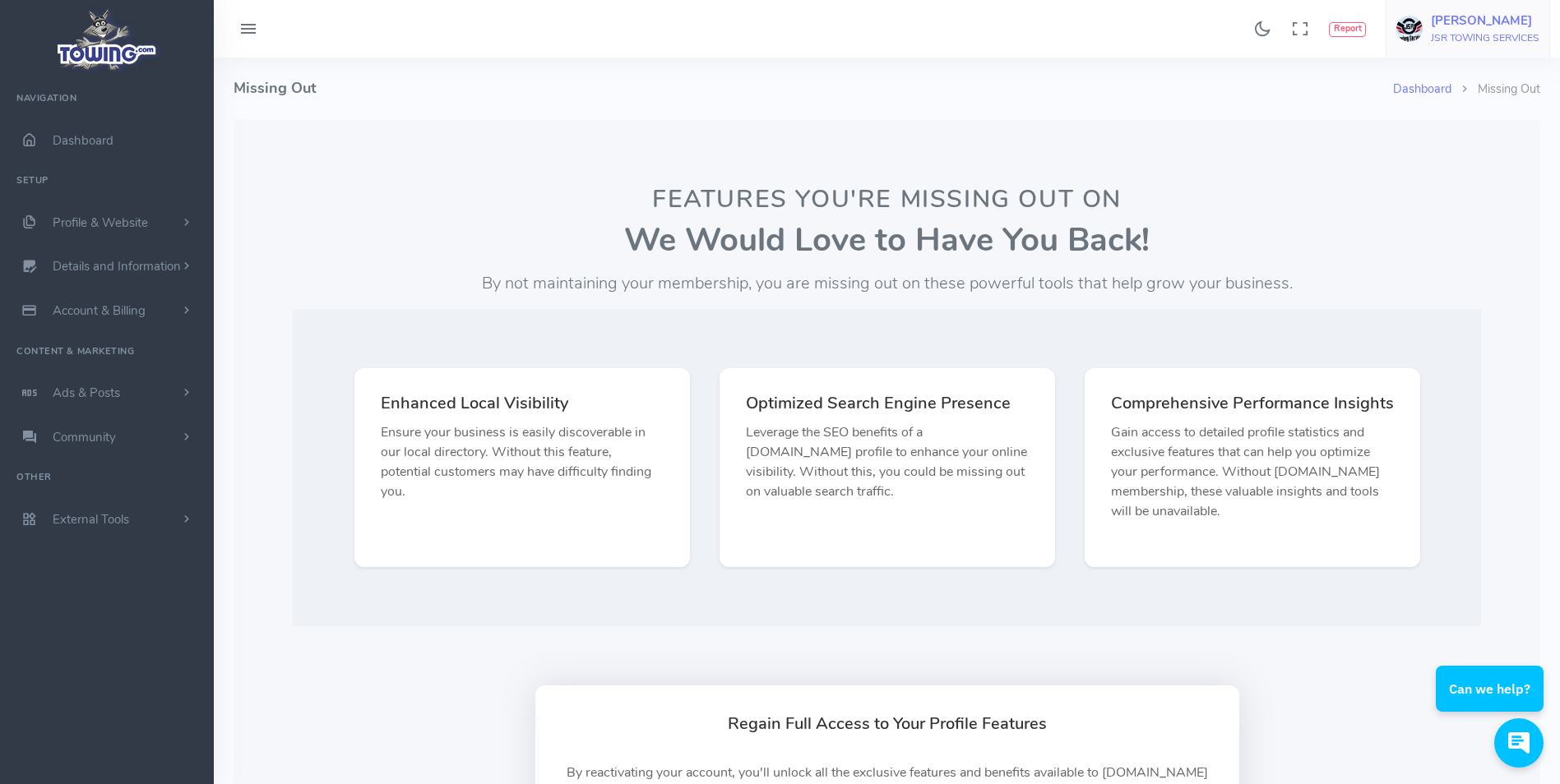
click at [1402, 30] on img at bounding box center [1409, 28] width 26 height 26
click at [1413, 166] on icon at bounding box center [1413, 157] width 12 height 19
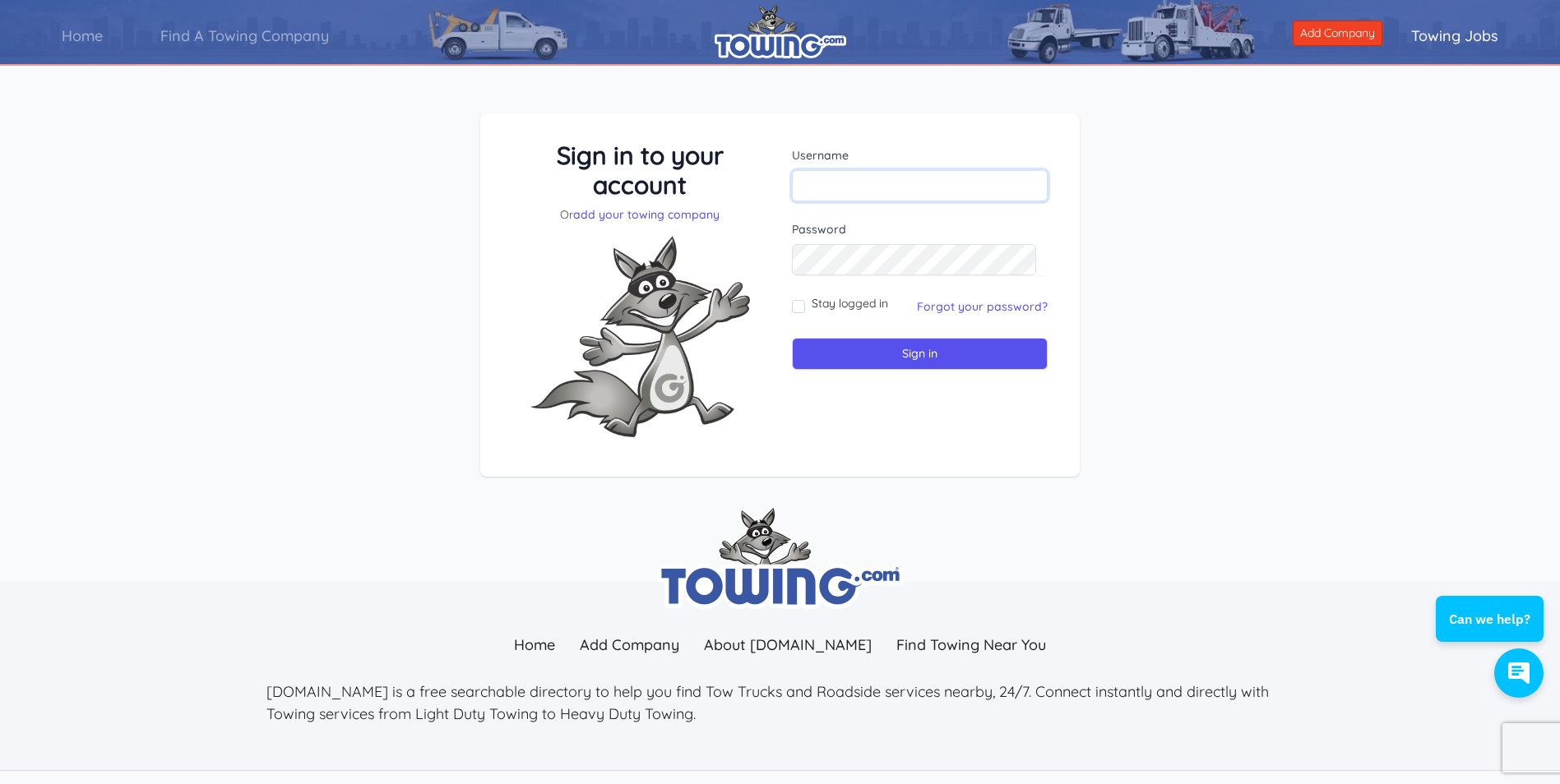
click at [871, 177] on input "text" at bounding box center [920, 185] width 256 height 31
type input "[EMAIL_ADDRESS][DOMAIN_NAME]"
click at [922, 354] on input "Sign in" at bounding box center [920, 354] width 256 height 32
click at [939, 190] on input "text" at bounding box center [920, 185] width 256 height 31
type input "[EMAIL_ADDRESS][DOMAIN_NAME]"
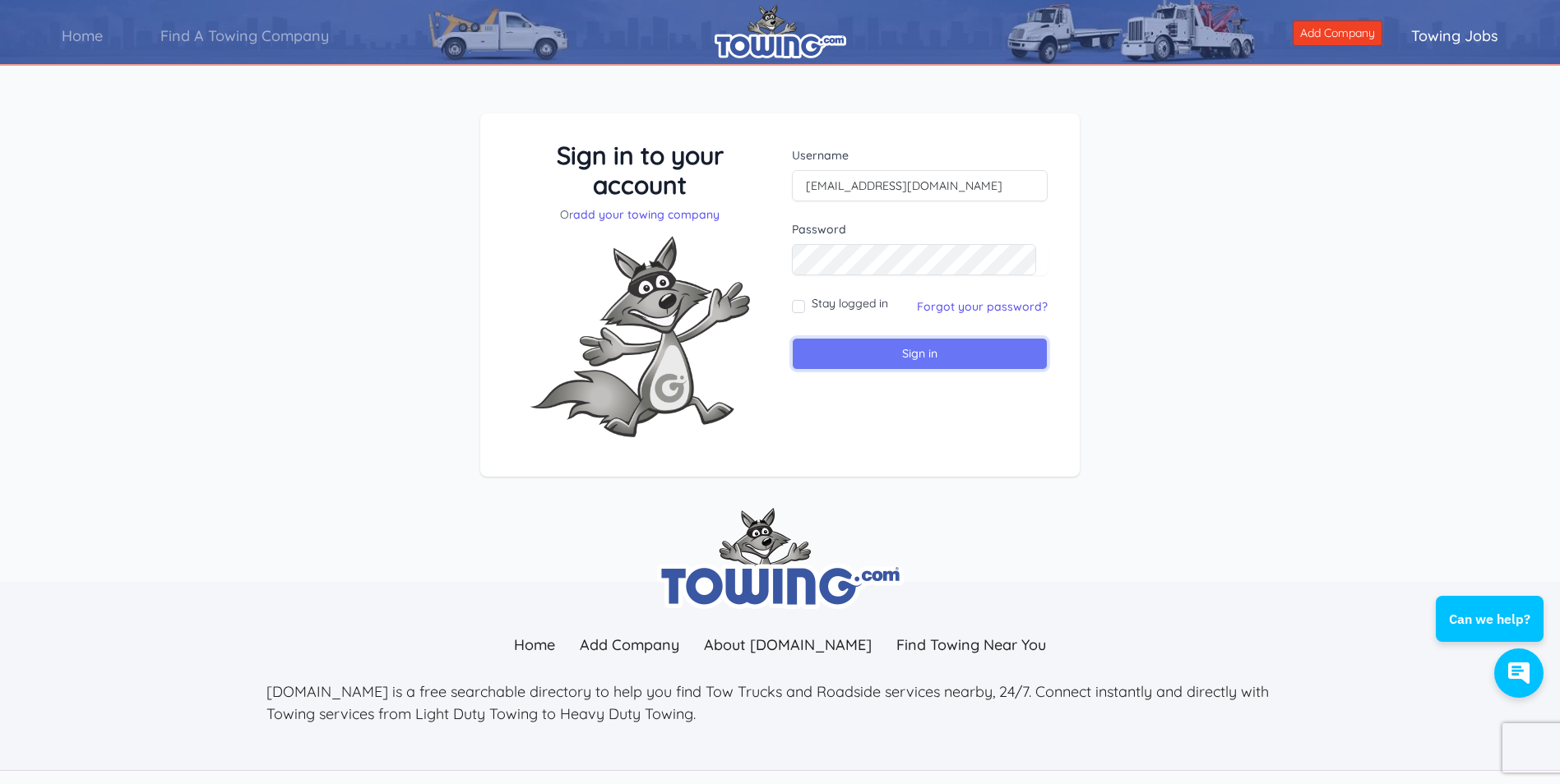
click at [955, 347] on input "Sign in" at bounding box center [920, 354] width 256 height 32
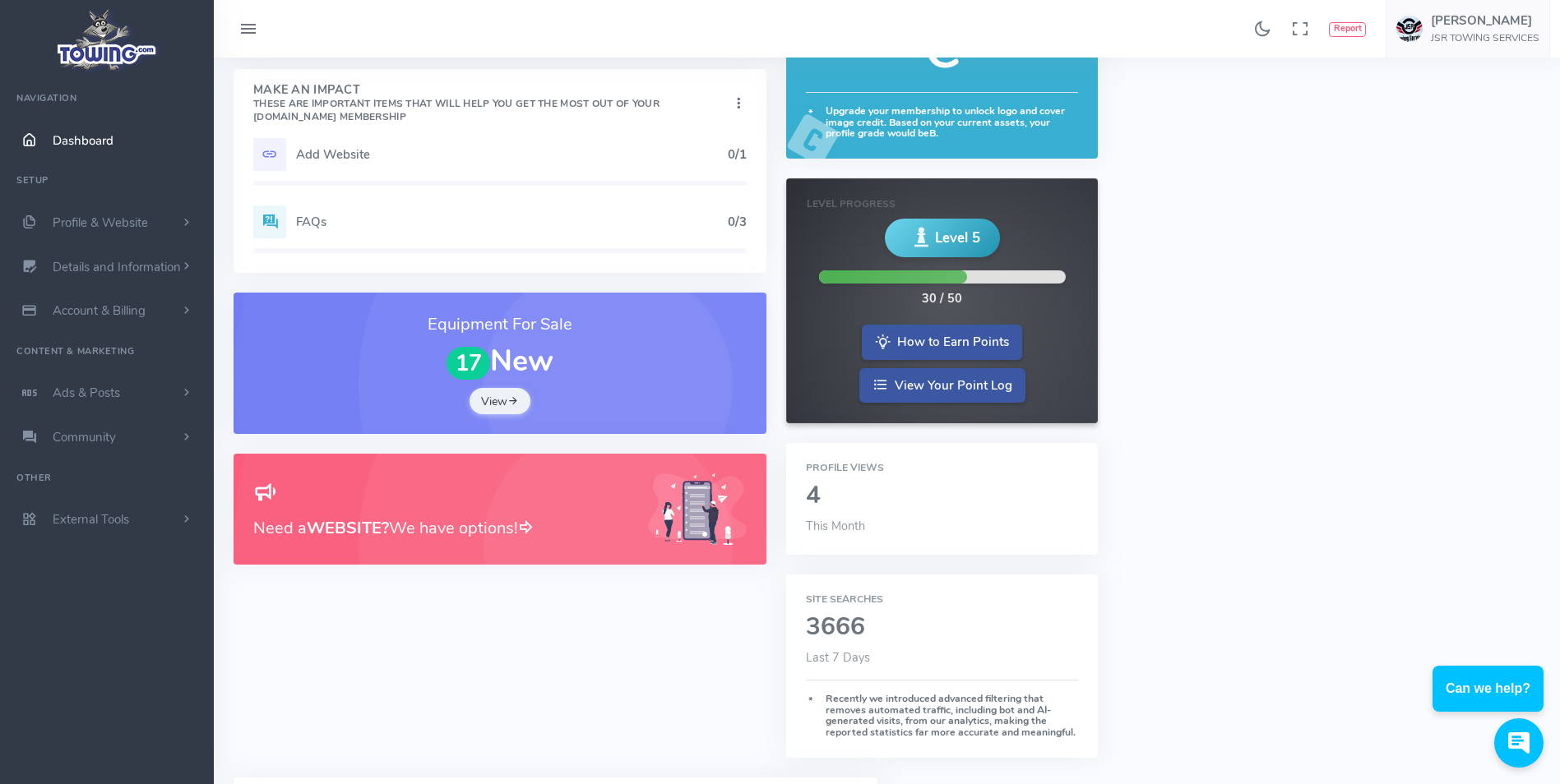
scroll to position [164, 0]
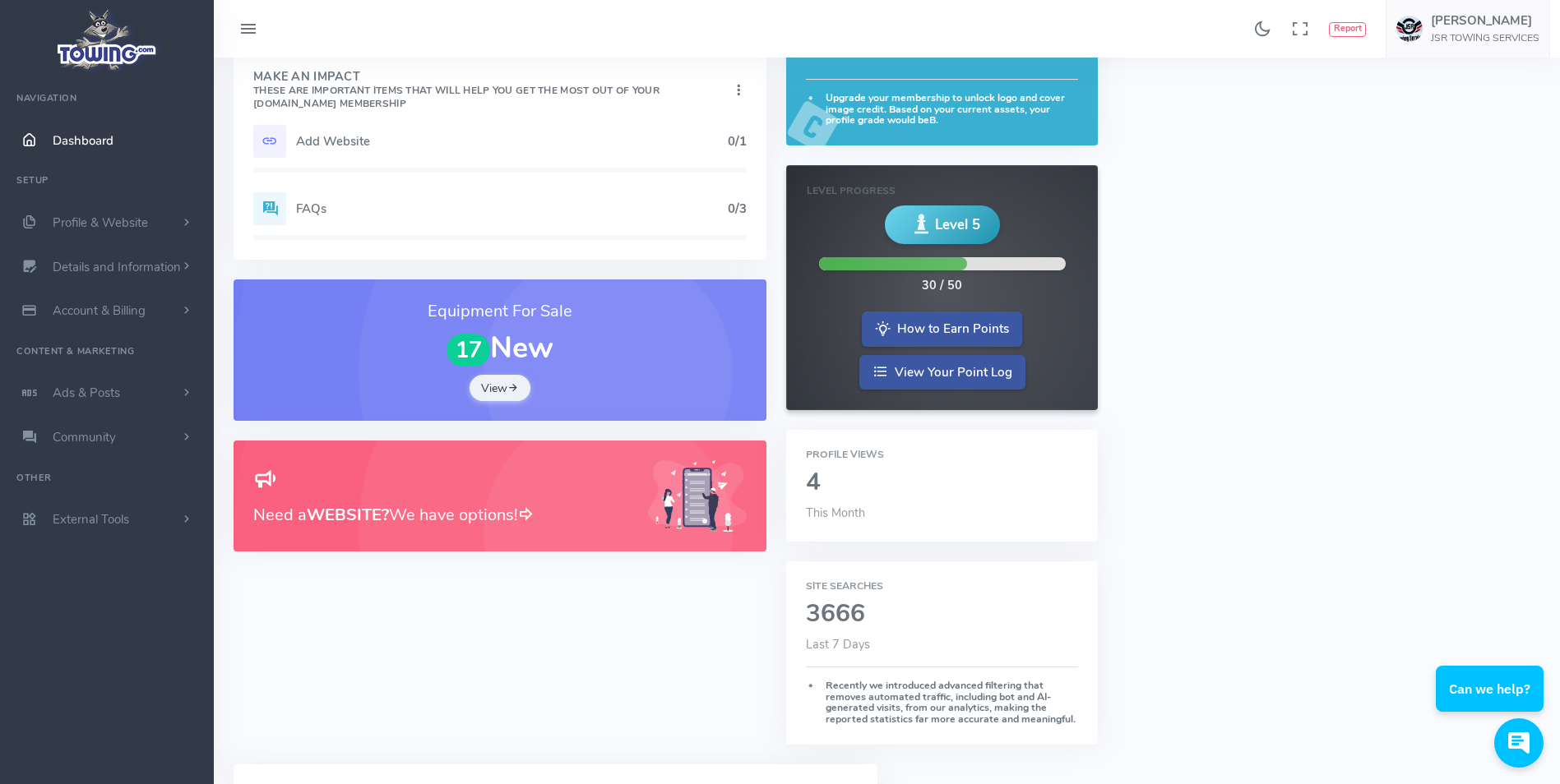
click at [849, 458] on h6 "Profile Views" at bounding box center [941, 455] width 272 height 11
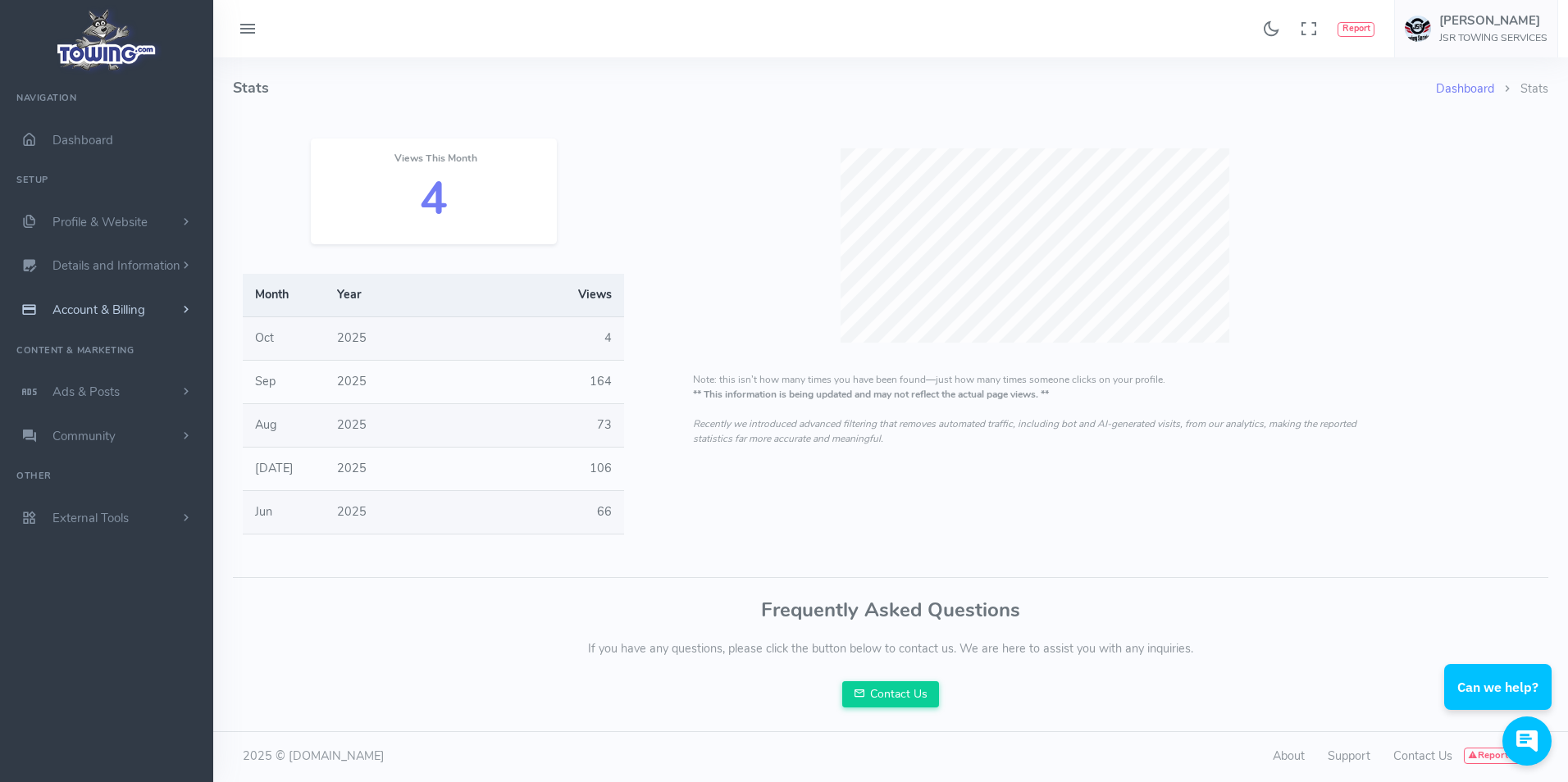
click at [74, 307] on span "Account & Billing" at bounding box center [99, 309] width 93 height 16
click at [108, 440] on link "User Settings Change Password" at bounding box center [128, 449] width 172 height 51
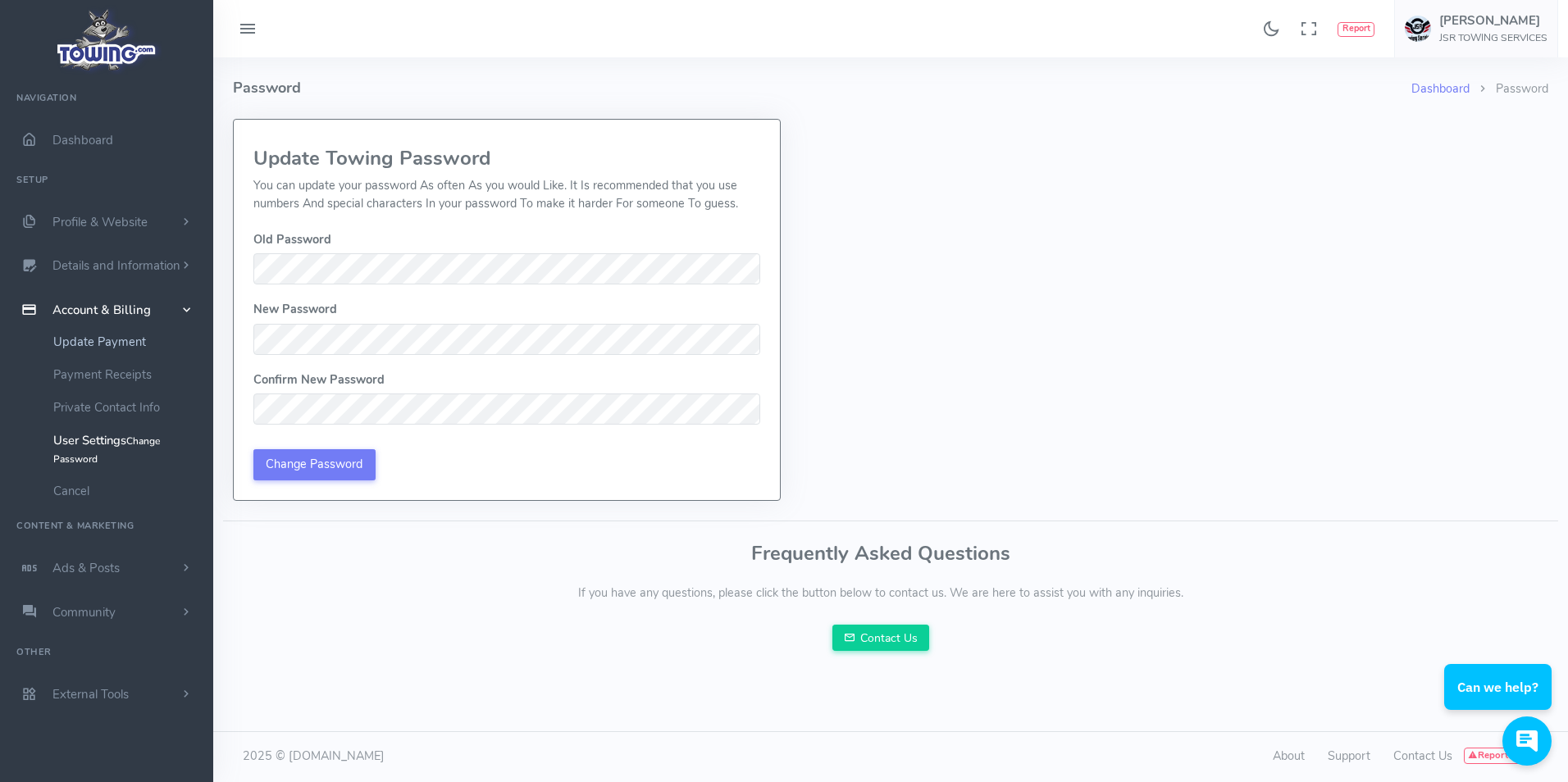
click at [108, 338] on link "Update Payment" at bounding box center [128, 341] width 172 height 33
click at [111, 371] on link "Payment Receipts" at bounding box center [128, 374] width 172 height 33
click at [83, 303] on span "Account & Billing" at bounding box center [101, 309] width 99 height 16
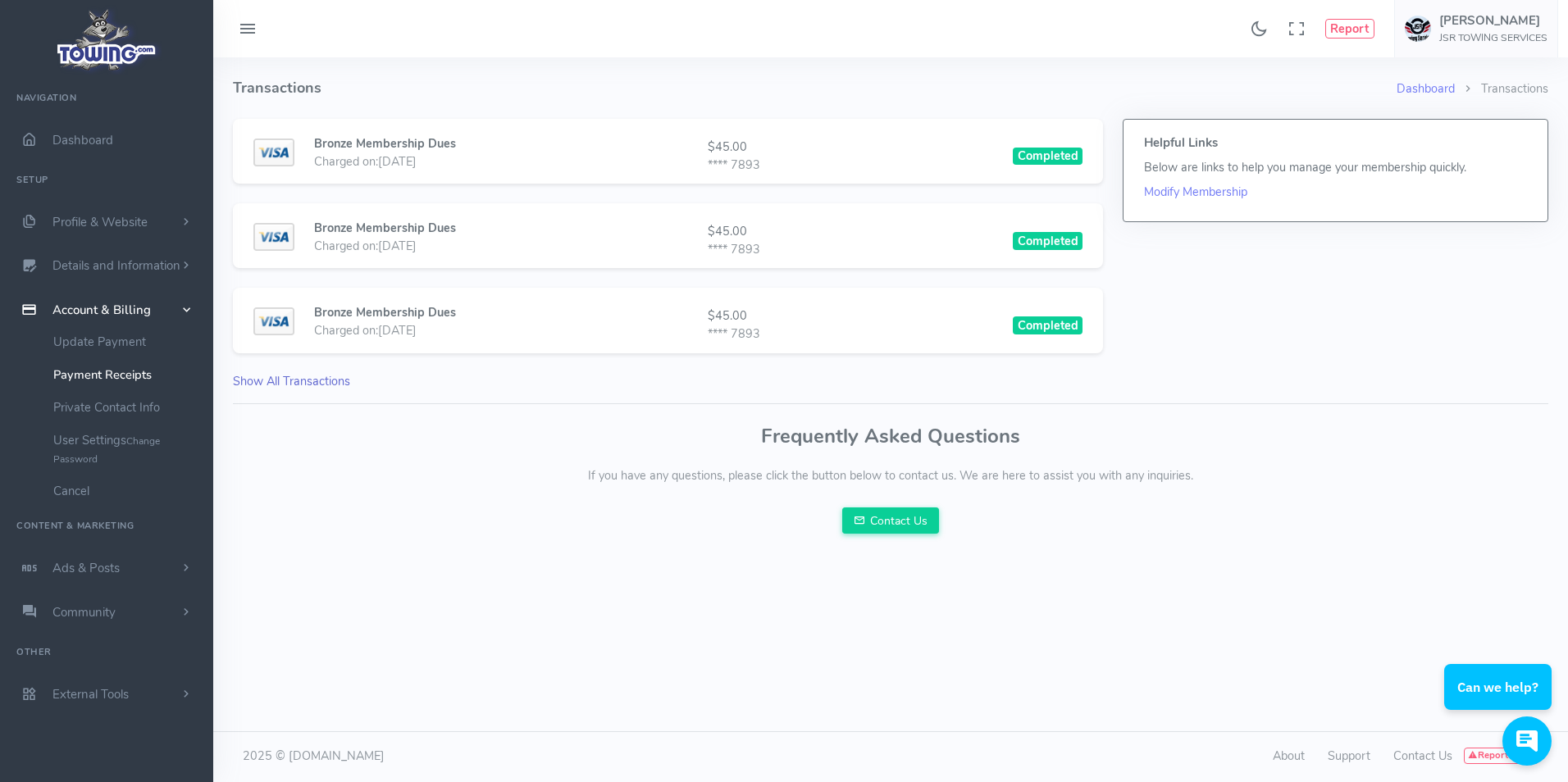
click at [253, 381] on link "Show All Transactions" at bounding box center [291, 381] width 117 height 16
click at [1503, 40] on h6 "JSR TOWING SERVICES" at bounding box center [1494, 38] width 108 height 11
click at [1396, 312] on div "Helpful Links Below are links to help you manage your membership quickly. Modif…" at bounding box center [1335, 254] width 445 height 271
